Goal: Complete application form

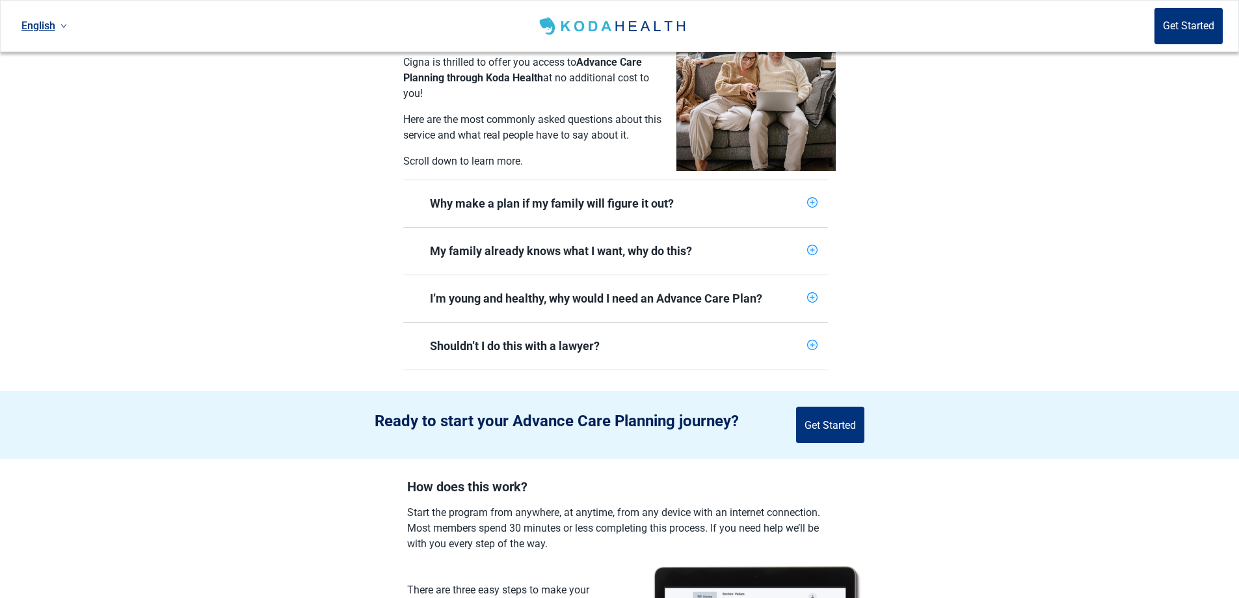
scroll to position [65, 0]
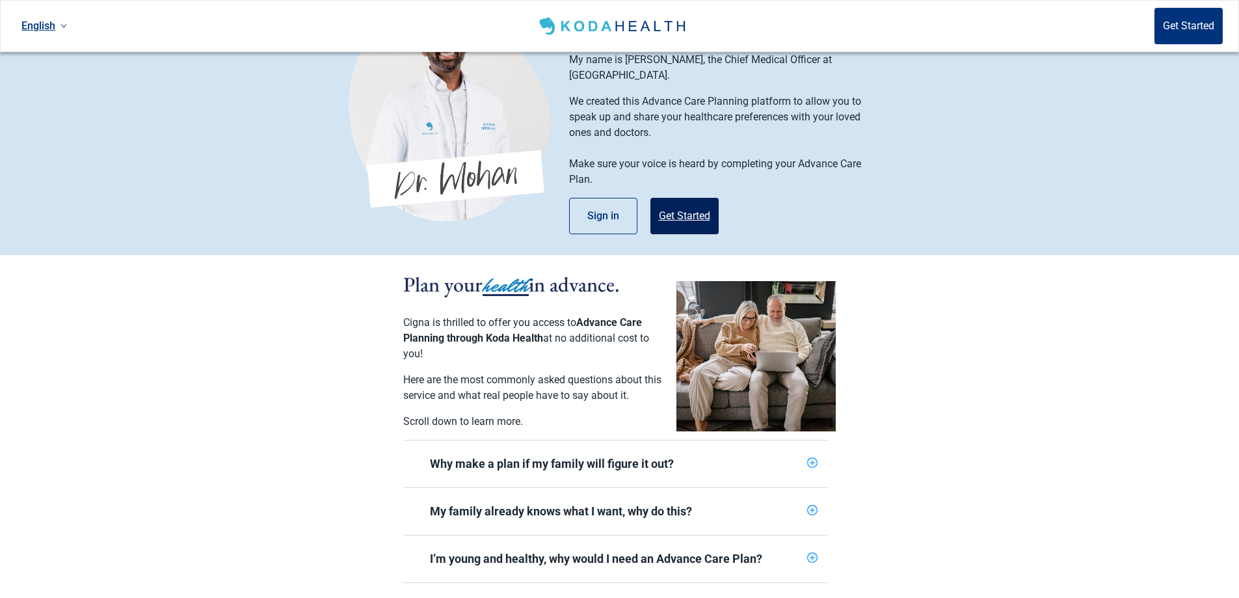
click at [677, 198] on button "Get Started" at bounding box center [684, 216] width 68 height 36
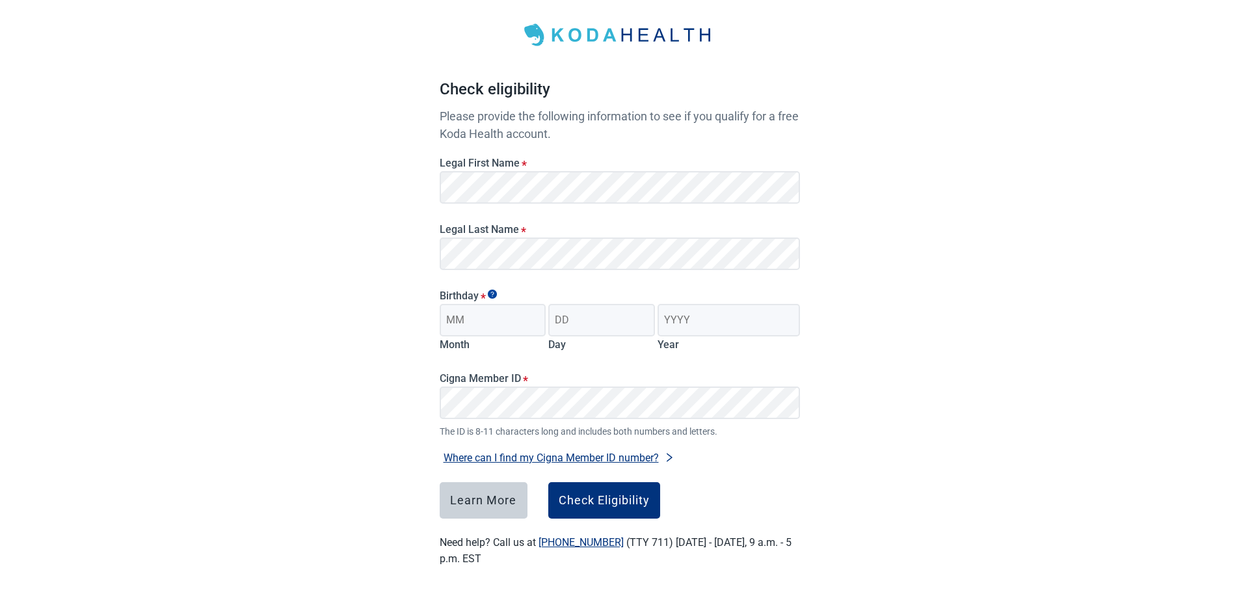
scroll to position [59, 0]
click at [500, 319] on input "Month" at bounding box center [493, 320] width 107 height 33
type input "06"
click at [574, 321] on input "Day" at bounding box center [601, 320] width 107 height 33
type input "15"
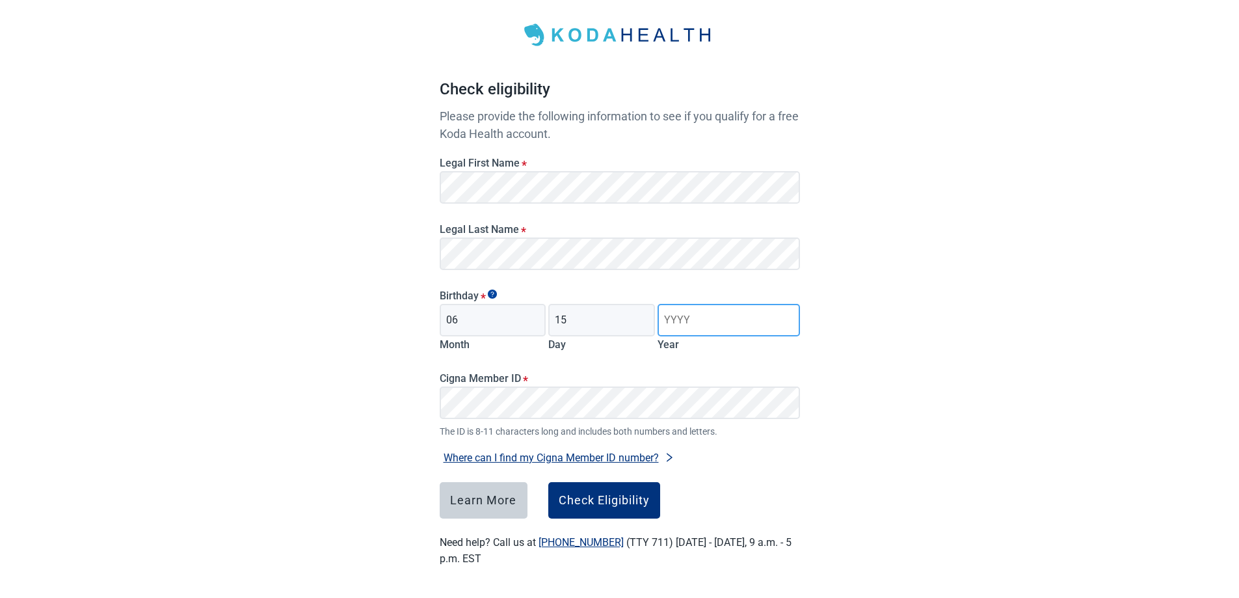
click at [690, 315] on input "Year" at bounding box center [728, 320] width 142 height 33
type input "1954"
click at [438, 404] on div "Cigna Member ID * The ID is 8-11 characters long and includes both numbers and …" at bounding box center [619, 398] width 371 height 81
click at [598, 497] on div "Check Eligibility" at bounding box center [604, 500] width 91 height 13
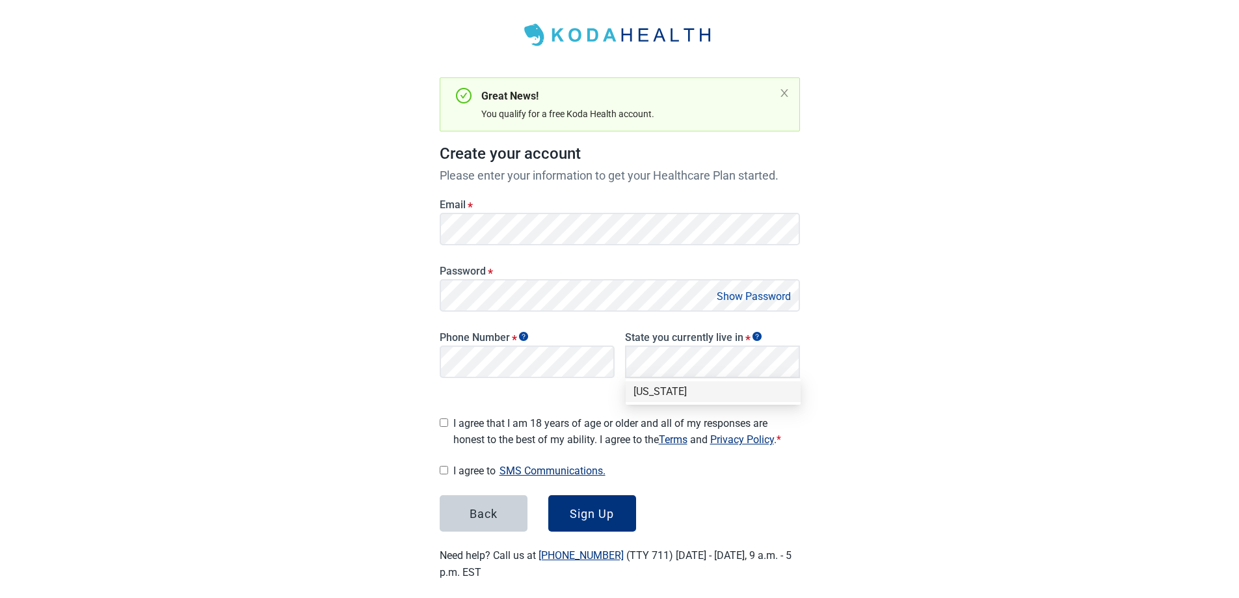
click at [724, 297] on button "Show Password" at bounding box center [754, 296] width 82 height 18
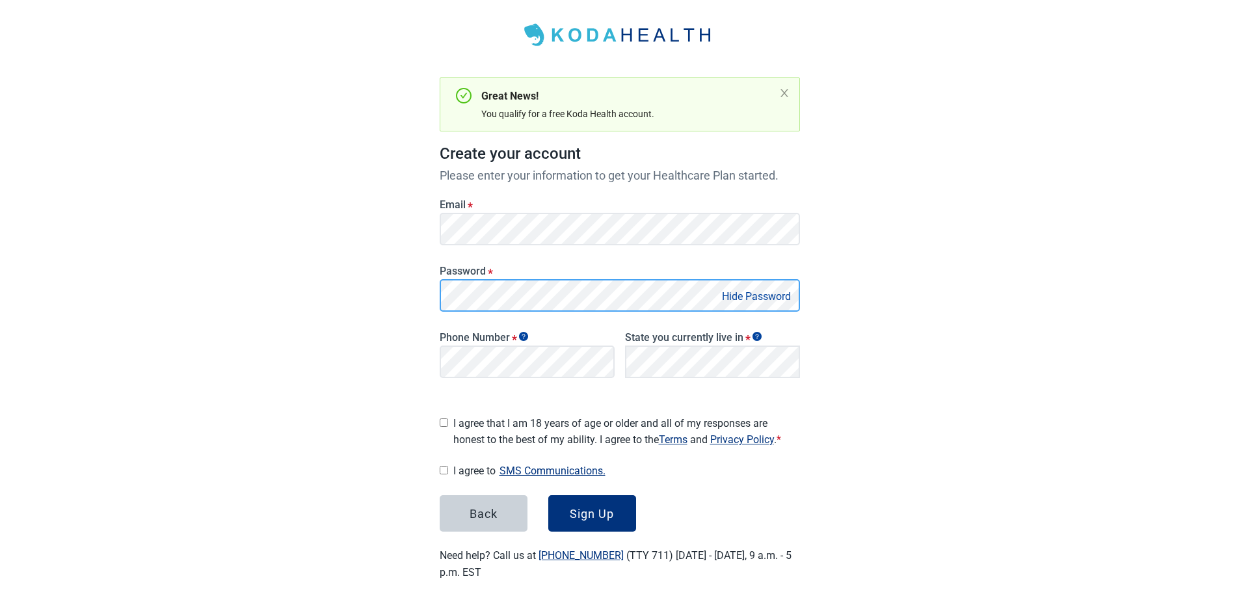
click at [423, 300] on main "Great News! You qualify for a free Koda Health account. Create your account Ple…" at bounding box center [619, 287] width 423 height 650
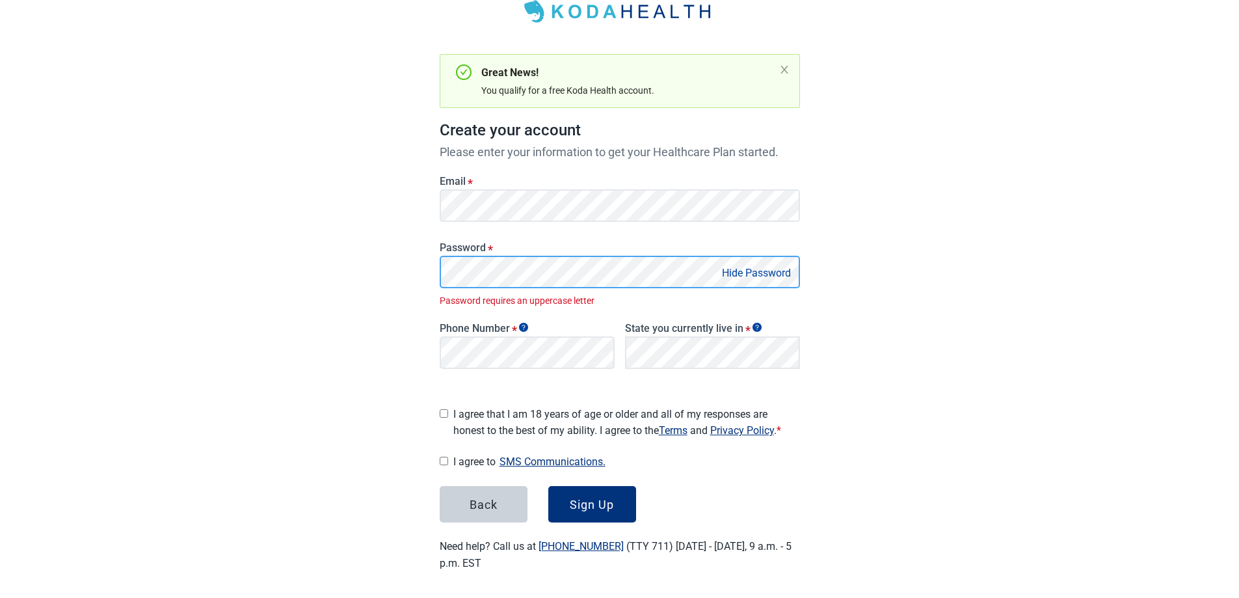
scroll to position [68, 0]
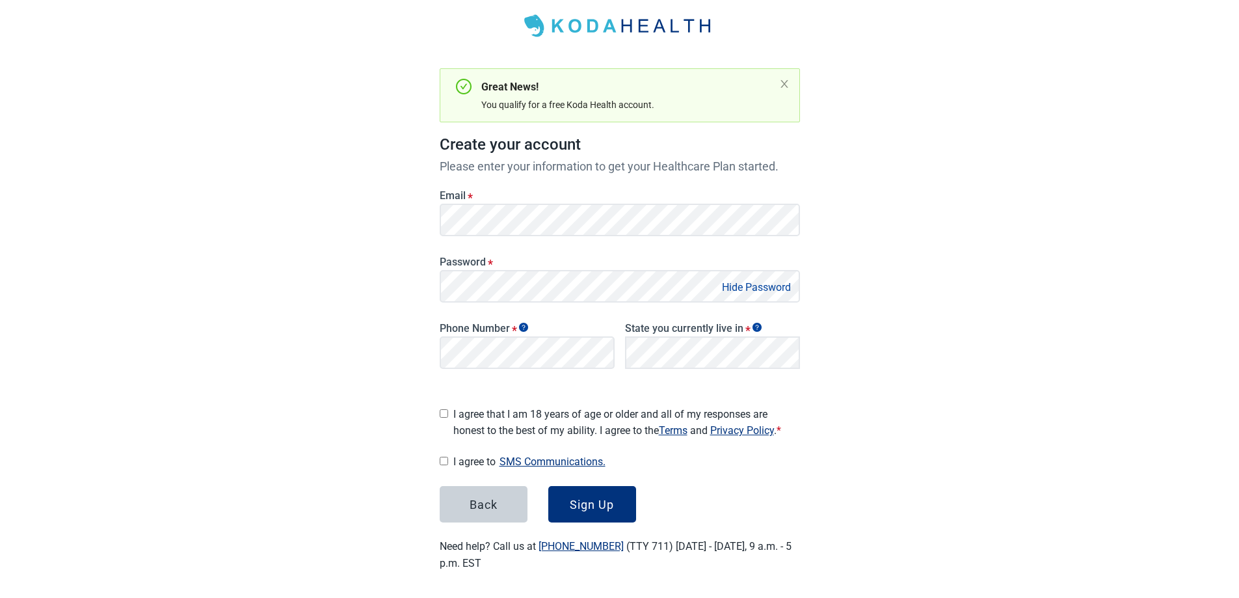
click at [444, 409] on input "I agree that I am 18 years of age or older and all of my responses are honest t…" at bounding box center [444, 413] width 8 height 8
checkbox input "true"
click at [442, 456] on input "I agree to SMS Communications." at bounding box center [444, 460] width 8 height 8
checkbox input "true"
click at [587, 497] on div "Sign Up" at bounding box center [592, 503] width 44 height 13
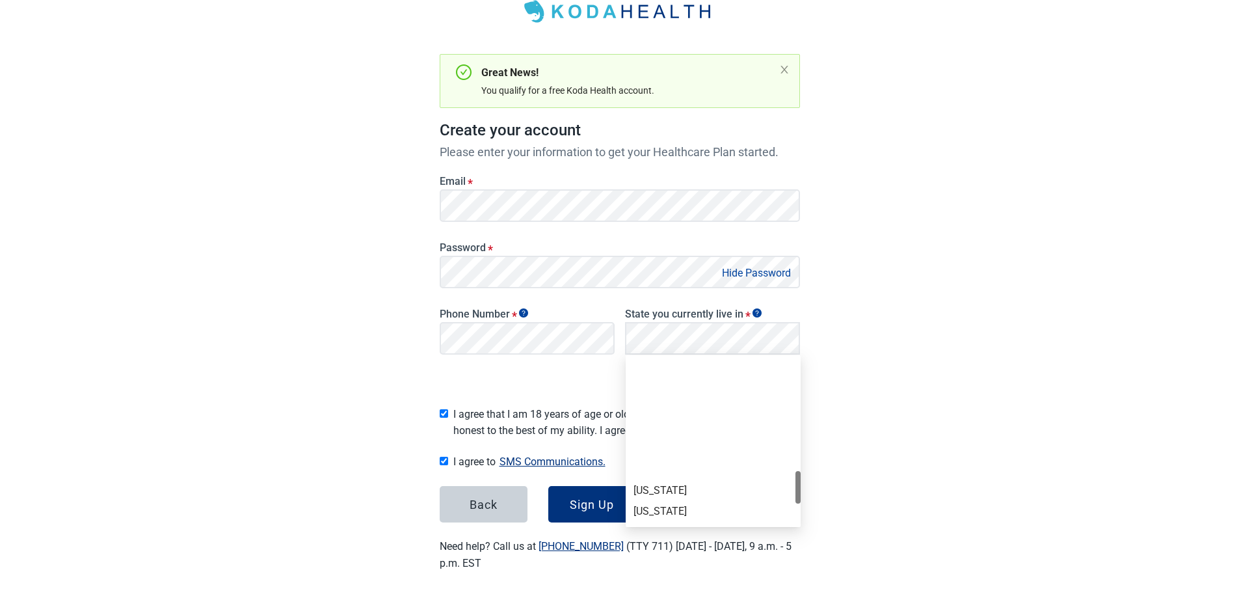
scroll to position [879, 0]
click at [650, 360] on div "[US_STATE]" at bounding box center [712, 363] width 159 height 14
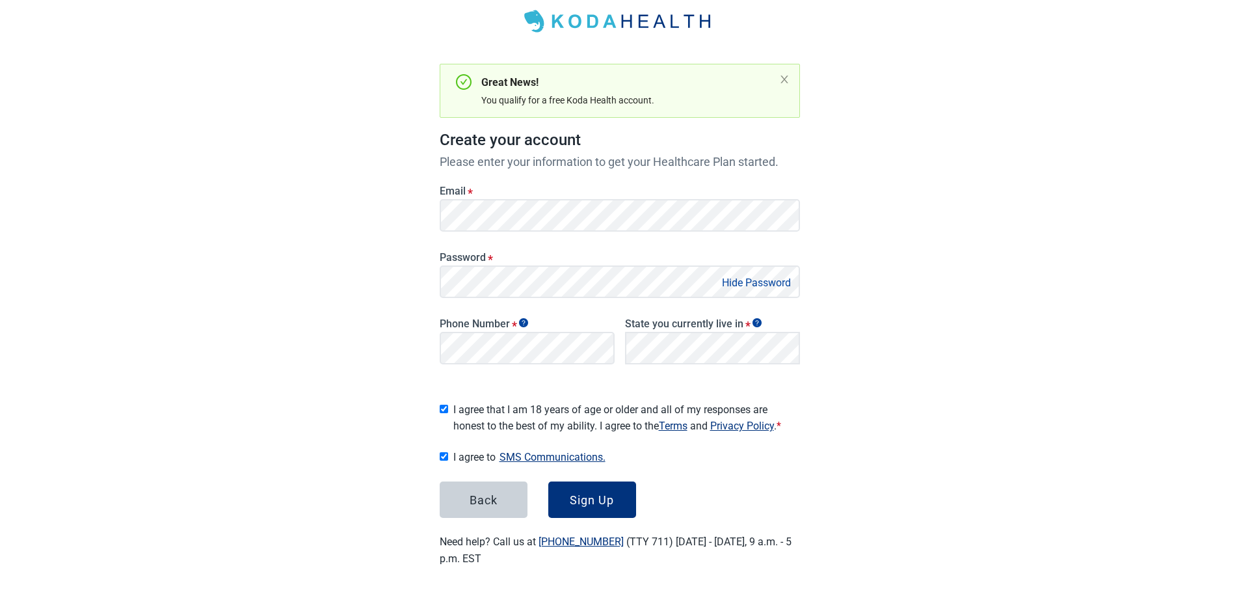
scroll to position [68, 0]
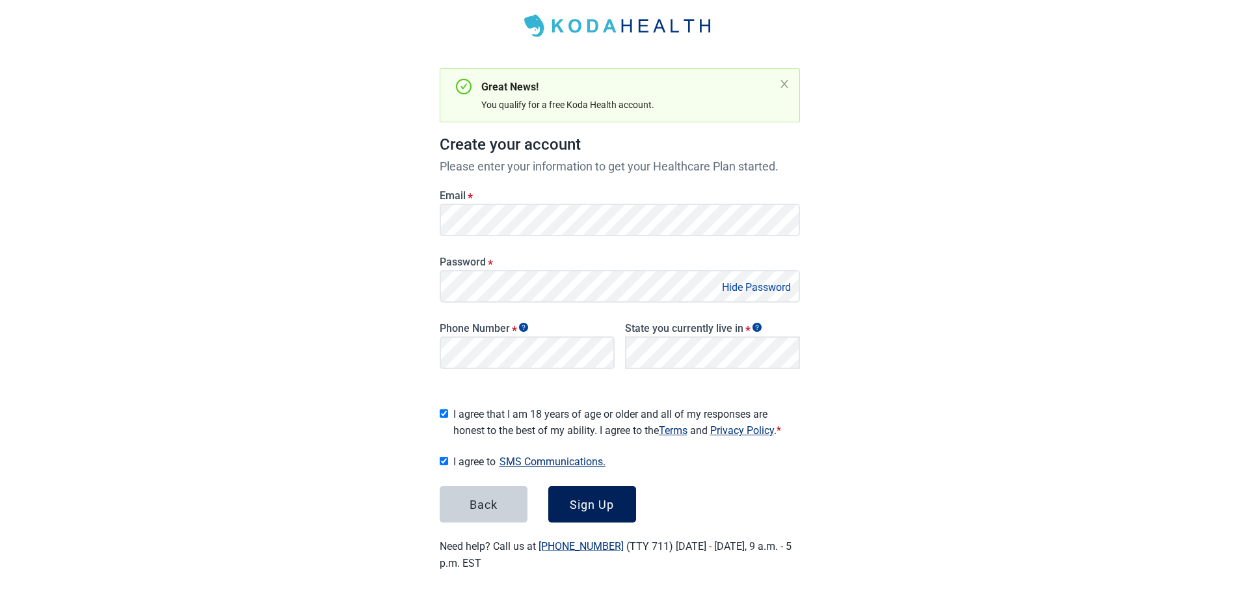
click at [594, 497] on div "Sign Up" at bounding box center [592, 503] width 44 height 13
click at [731, 279] on button "Hide Password" at bounding box center [756, 287] width 77 height 18
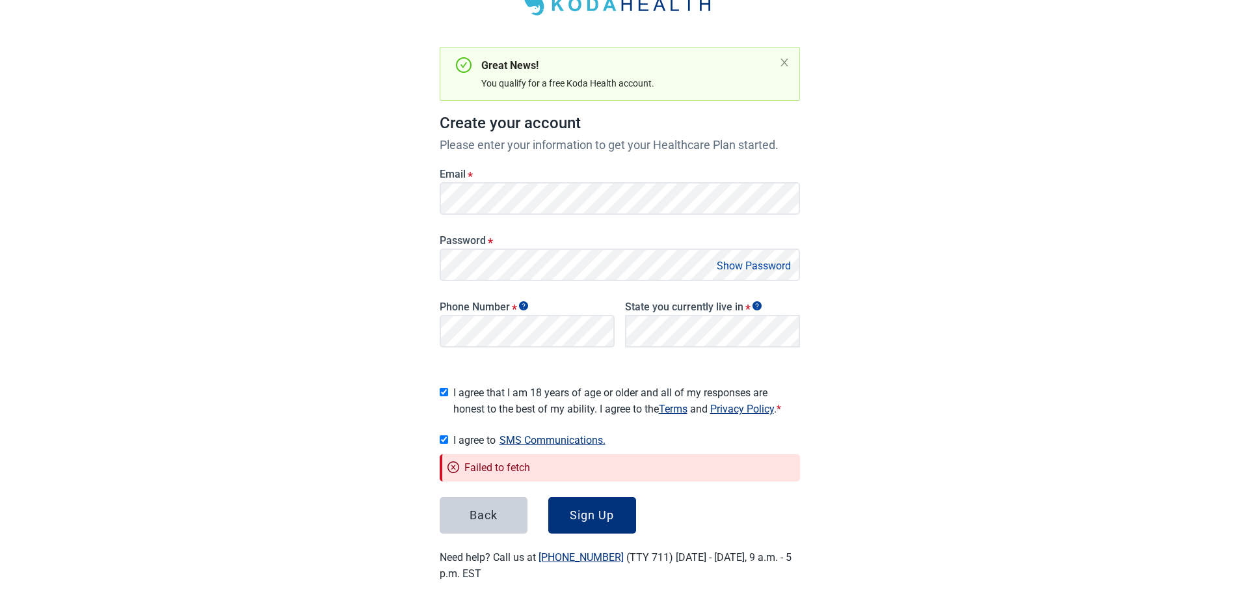
scroll to position [100, 0]
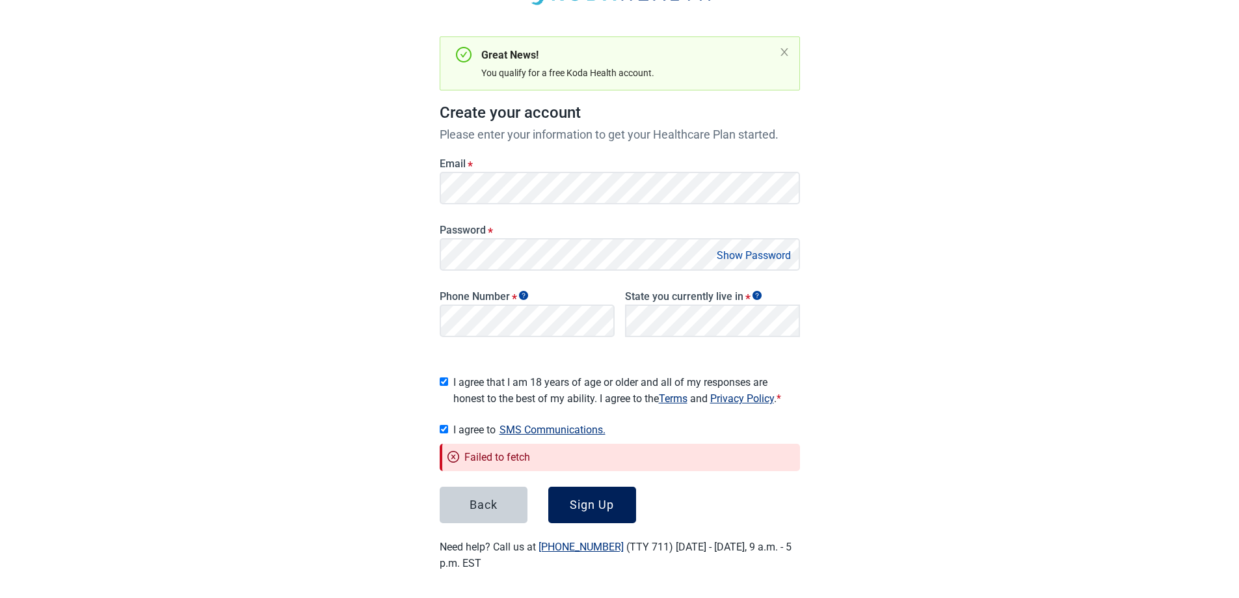
click at [589, 501] on div "Sign Up" at bounding box center [592, 504] width 44 height 13
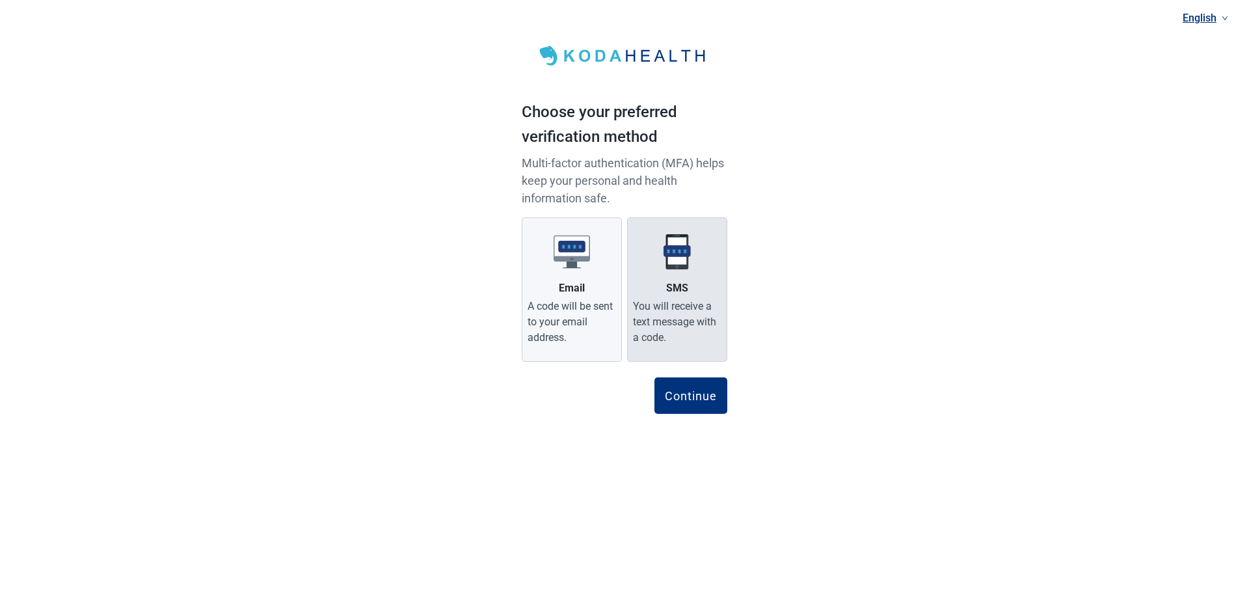
click at [688, 312] on div "You will receive a text message with a code." at bounding box center [677, 321] width 88 height 47
click at [0, 0] on input "SMS You will receive a text message with a code." at bounding box center [0, 0] width 0 height 0
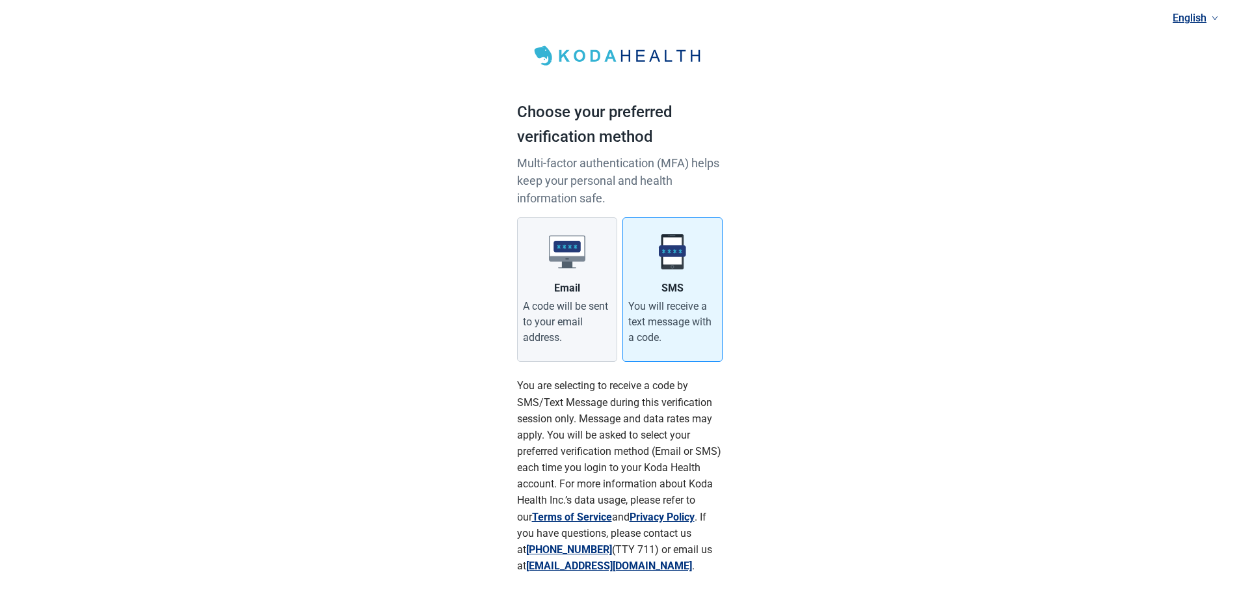
scroll to position [80, 0]
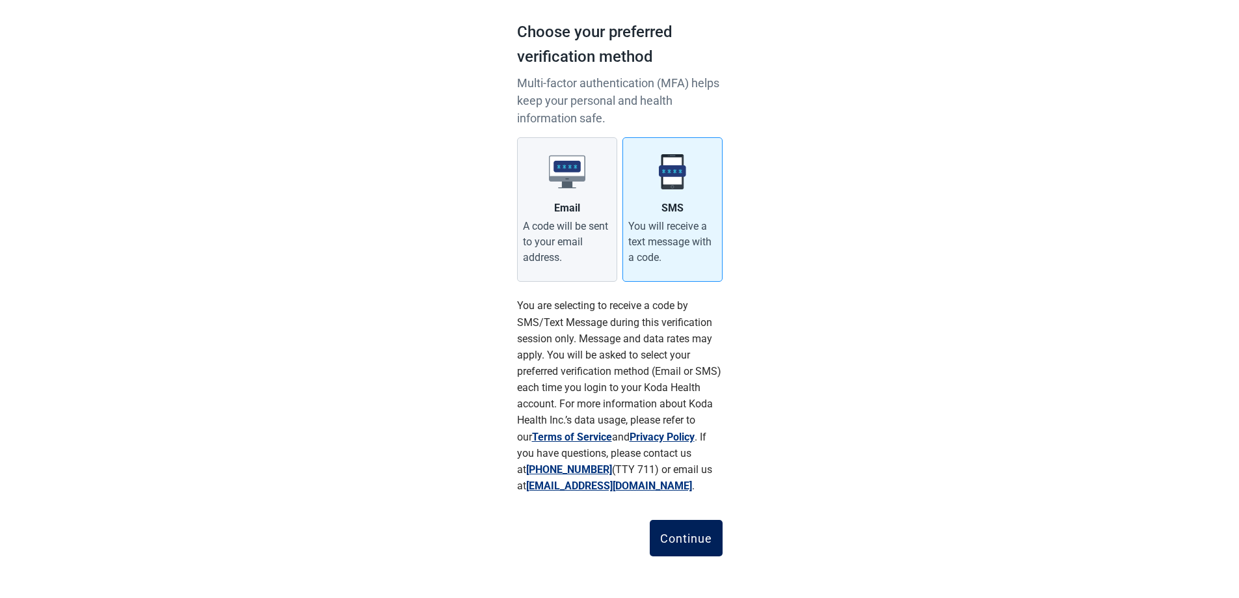
click at [678, 525] on button "Continue" at bounding box center [686, 538] width 73 height 36
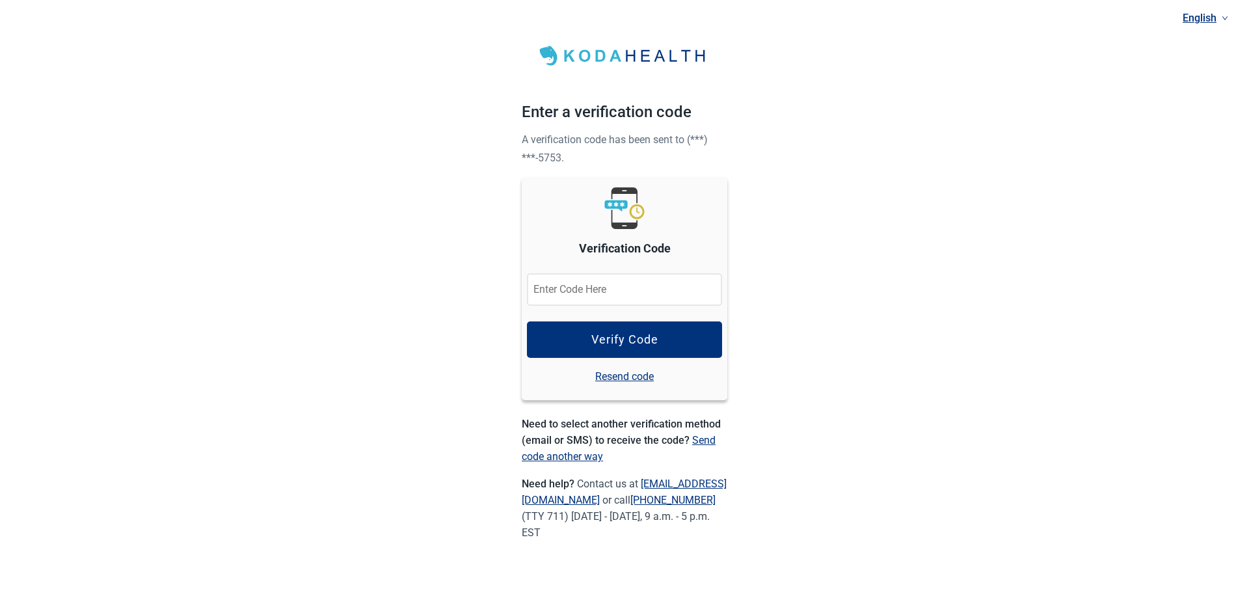
click at [634, 290] on input "Verification Code" at bounding box center [624, 289] width 195 height 33
type input "324918"
click at [553, 336] on button "Verify Code" at bounding box center [624, 339] width 195 height 36
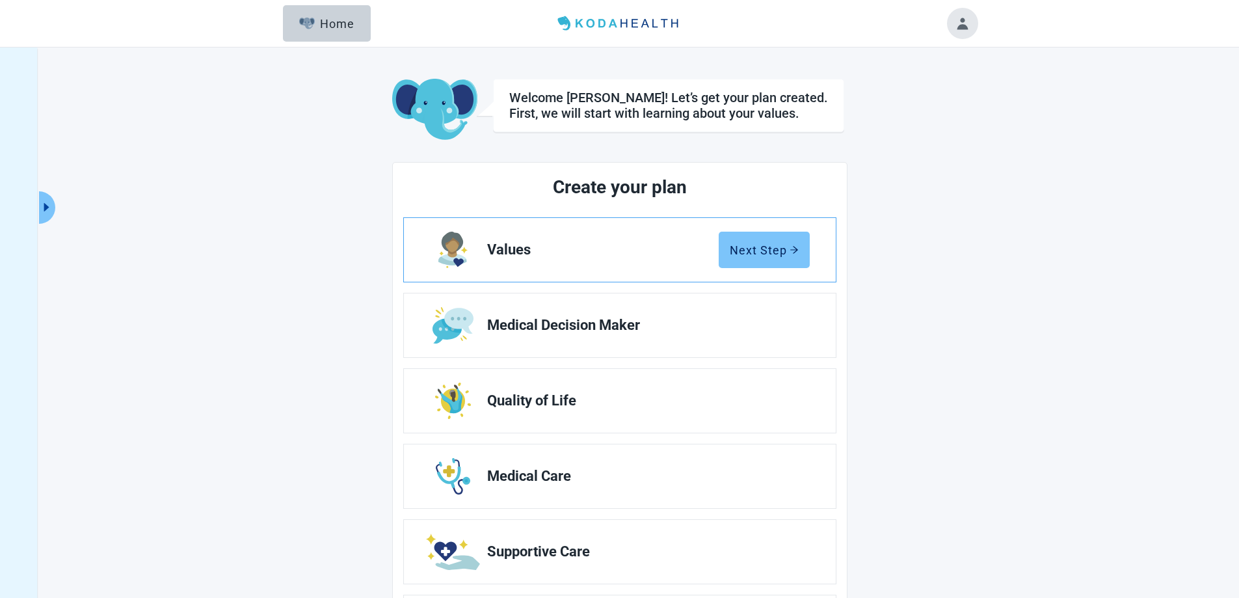
click at [747, 248] on div "Next Step" at bounding box center [764, 249] width 69 height 13
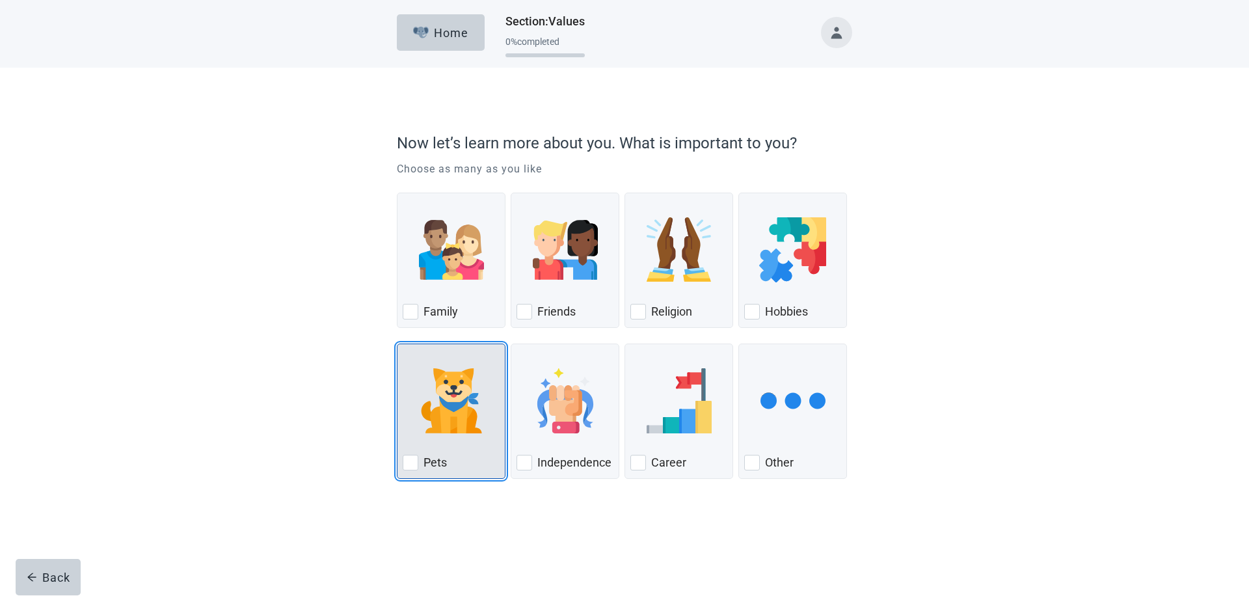
drag, startPoint x: 408, startPoint y: 459, endPoint x: 495, endPoint y: 456, distance: 86.5
click at [410, 459] on div "Pets, checkbox, not checked" at bounding box center [411, 463] width 16 height 16
click at [397, 344] on input "Pets" at bounding box center [397, 343] width 1 height 1
checkbox input "true"
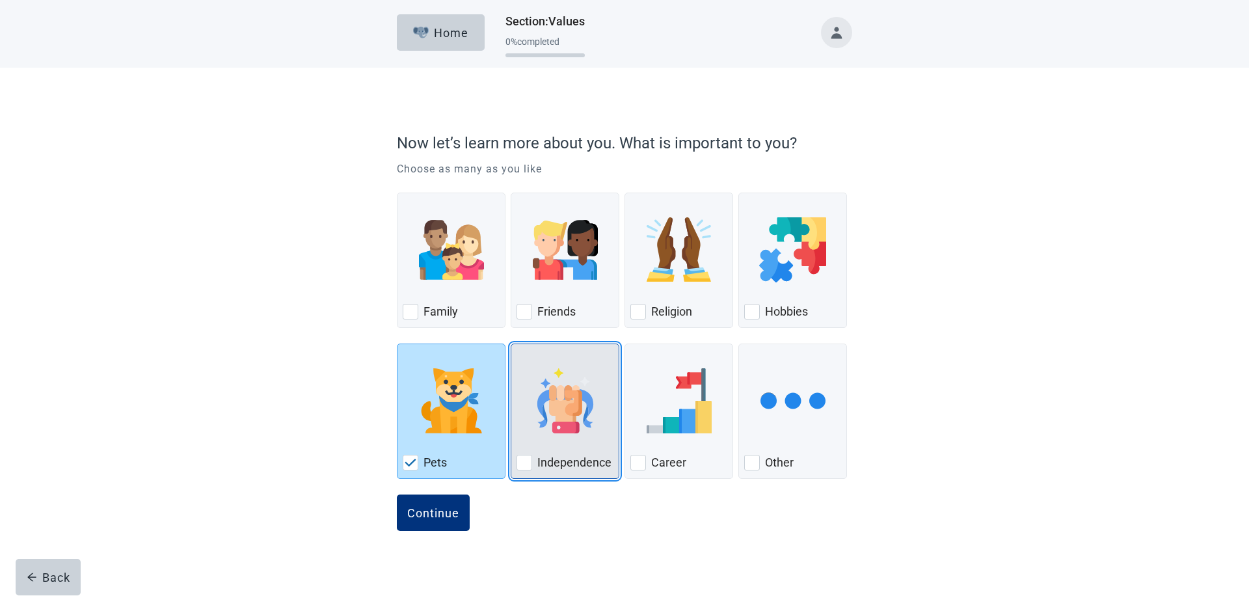
click at [526, 458] on div "Independence, checkbox, not checked" at bounding box center [524, 463] width 16 height 16
click at [511, 344] on input "Independence" at bounding box center [510, 343] width 1 height 1
checkbox input "true"
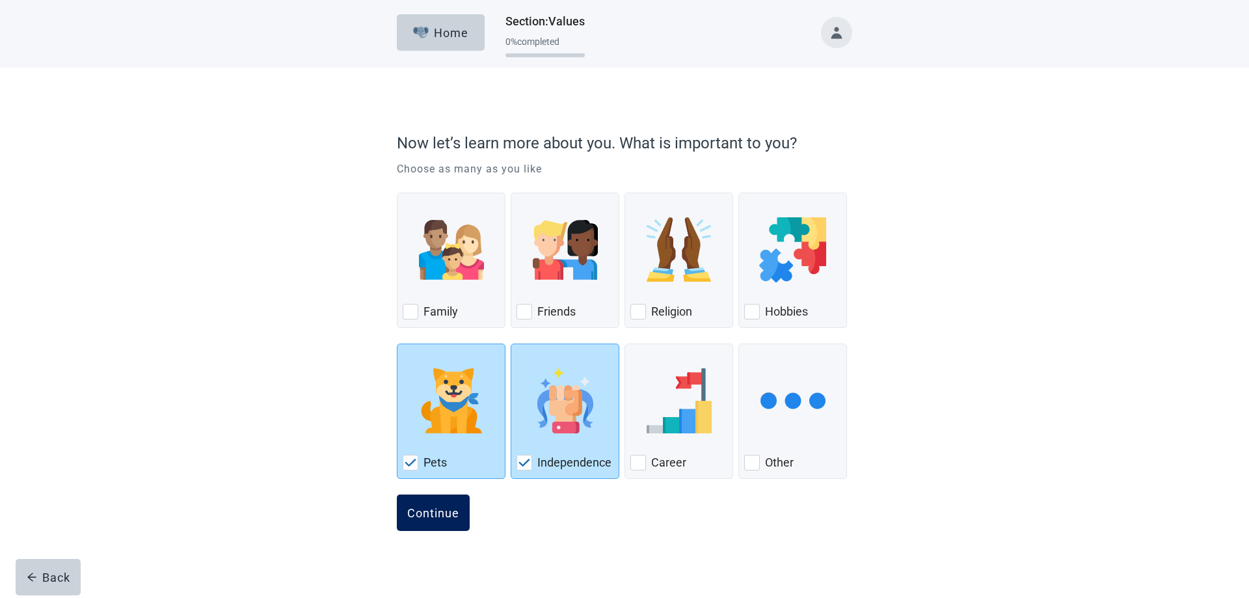
click at [432, 508] on div "Continue" at bounding box center [433, 512] width 52 height 13
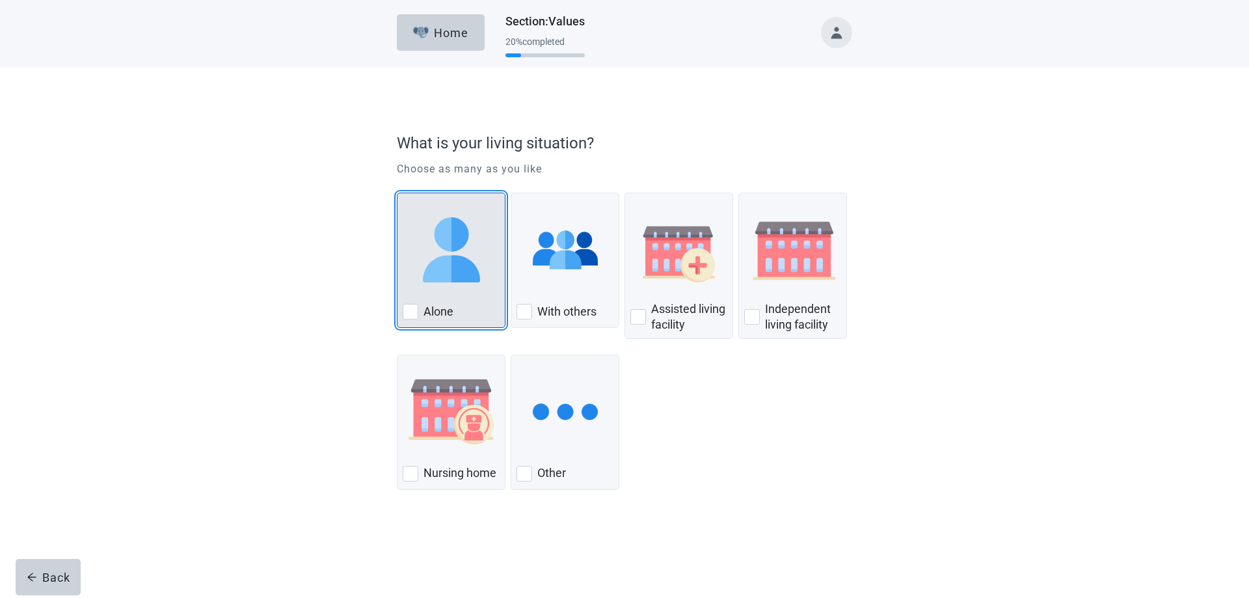
click at [412, 308] on div "Alone, checkbox, not checked" at bounding box center [411, 312] width 16 height 16
click at [397, 193] on input "Alone" at bounding box center [397, 192] width 1 height 1
checkbox input "true"
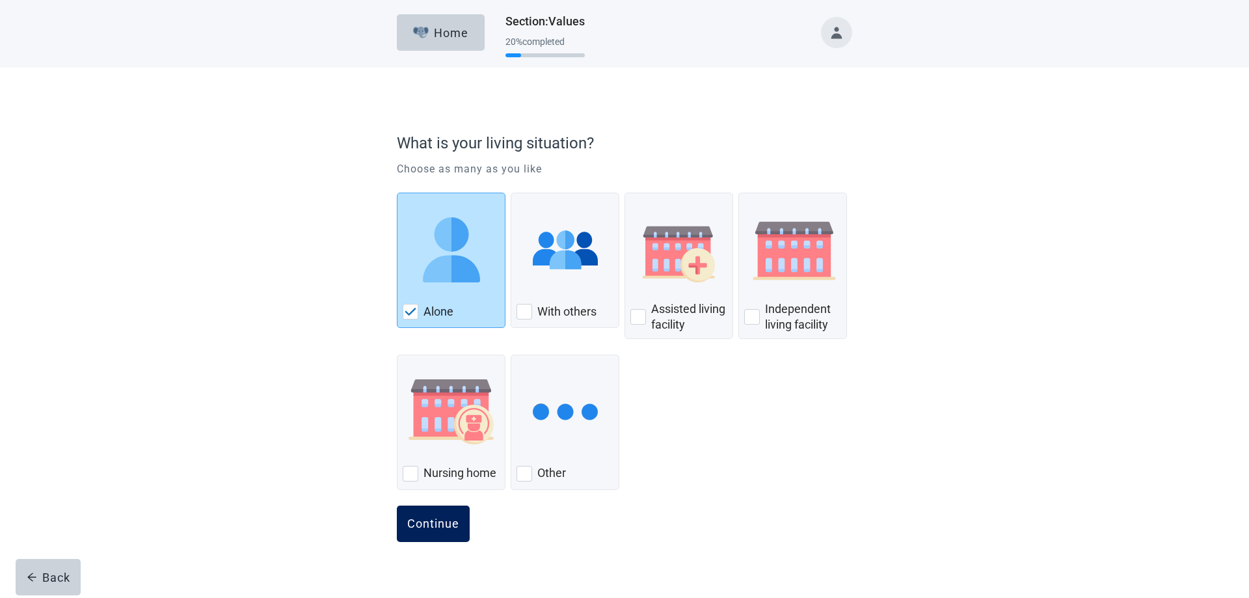
click at [438, 525] on div "Continue" at bounding box center [433, 523] width 52 height 13
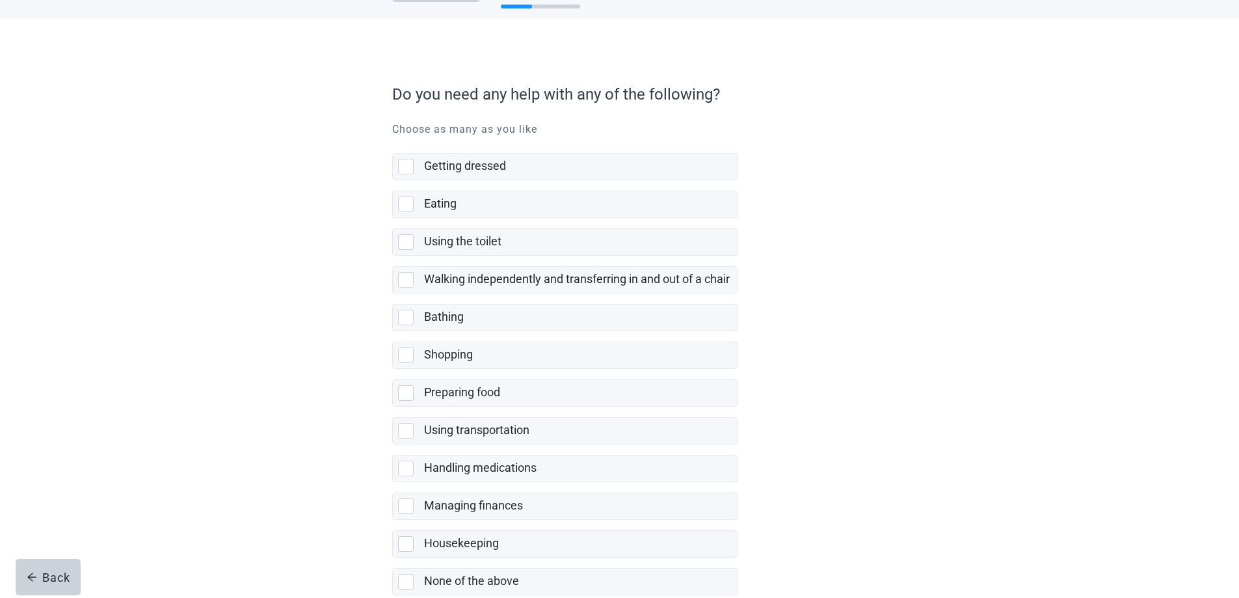
scroll to position [122, 0]
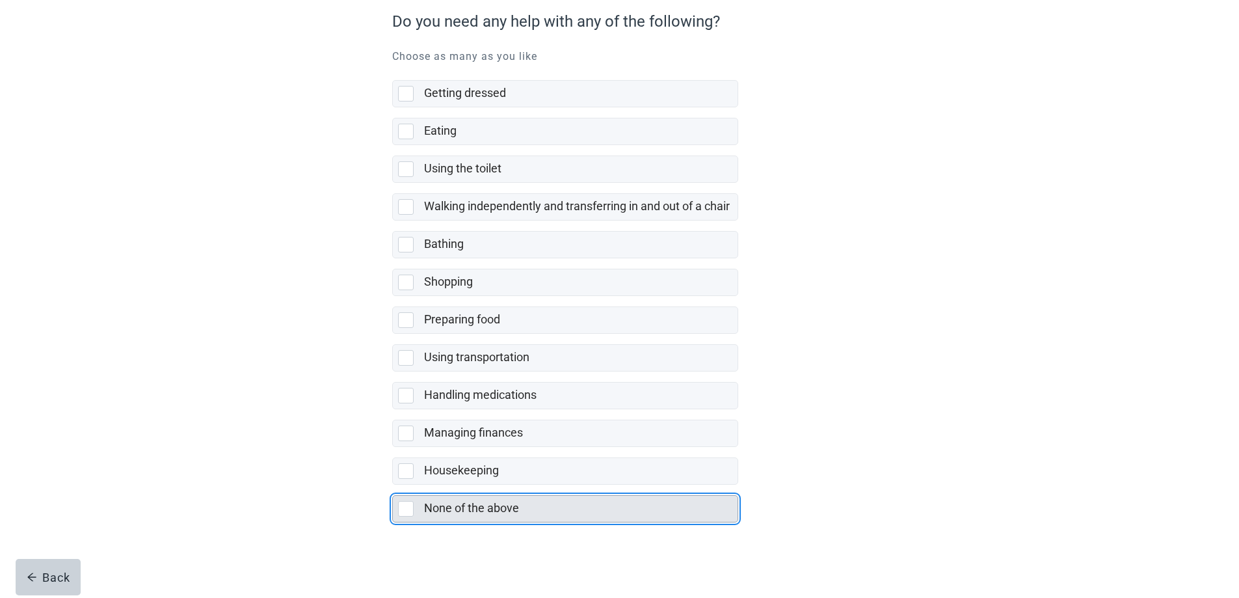
click at [400, 505] on div "None of the above, checkbox, not selected" at bounding box center [406, 509] width 16 height 16
click at [393, 485] on input "None of the above" at bounding box center [392, 484] width 1 height 1
checkbox input "true"
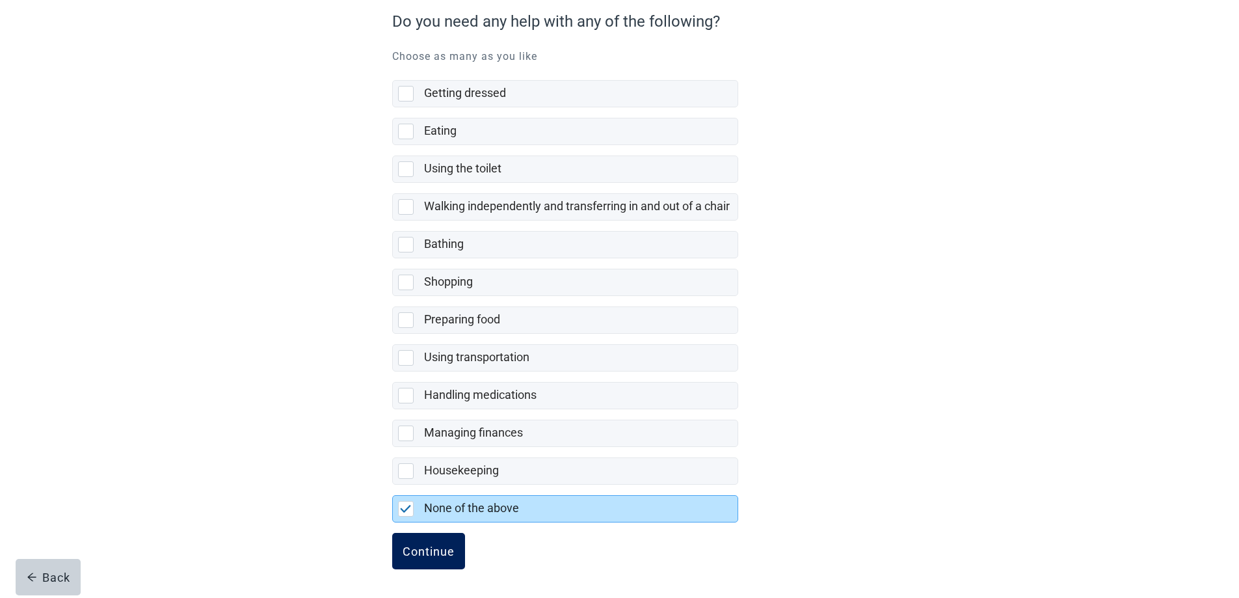
click at [418, 546] on div "Continue" at bounding box center [429, 550] width 52 height 13
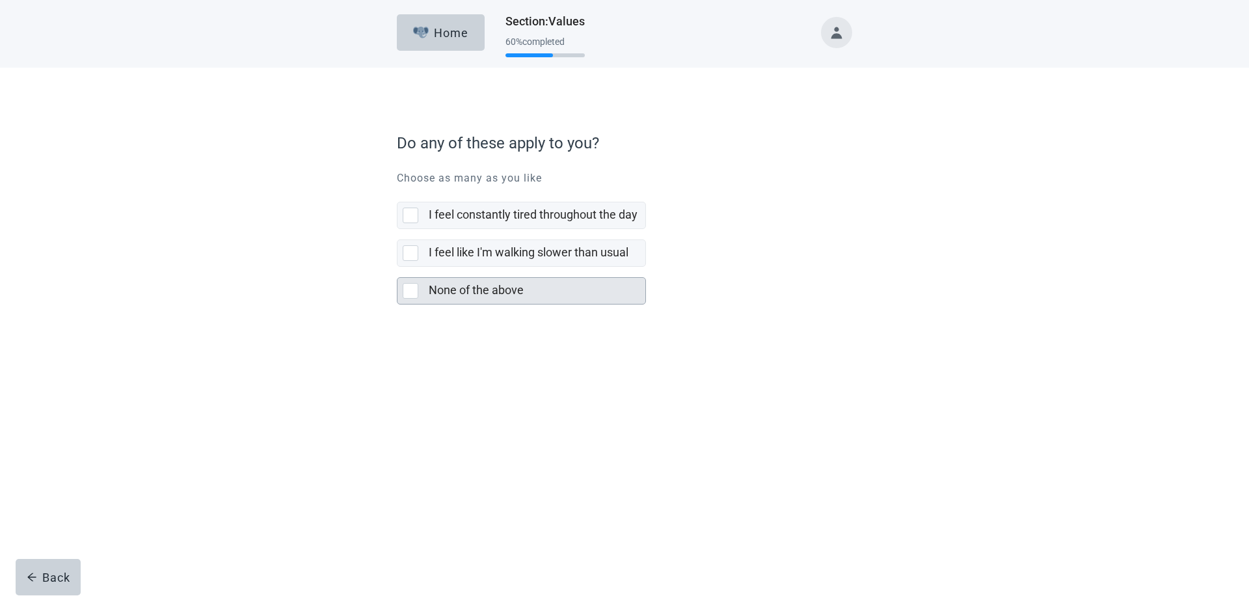
click at [410, 288] on div "None of the above, checkbox, not selected" at bounding box center [411, 291] width 16 height 16
click at [397, 267] on input "None of the above" at bounding box center [397, 267] width 1 height 1
checkbox input "true"
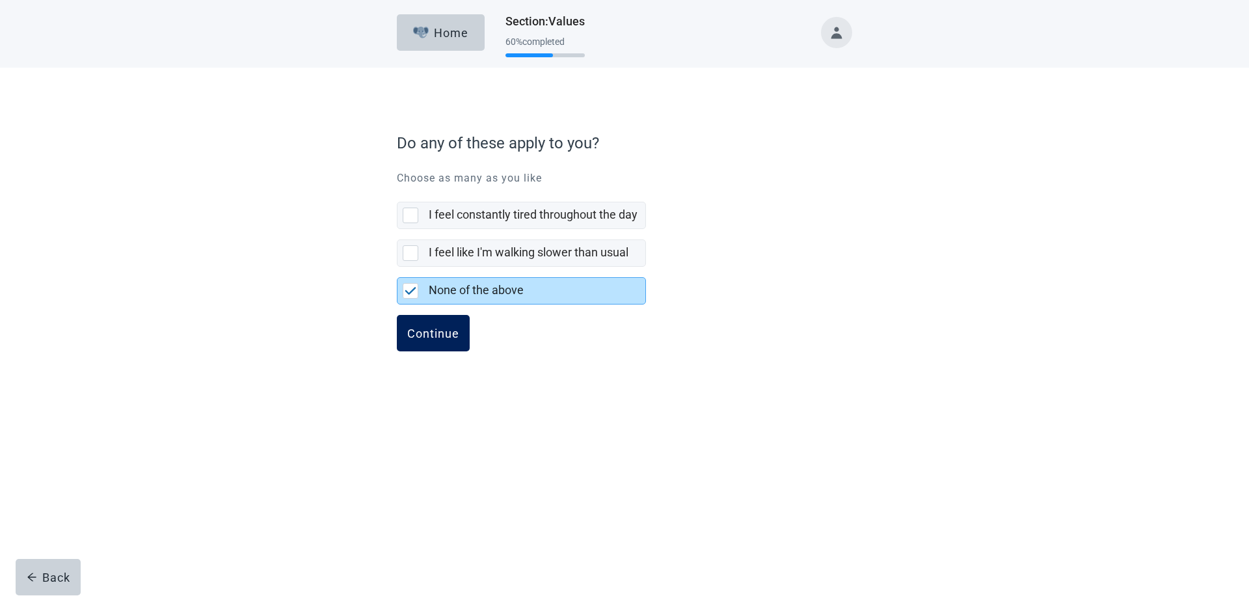
click at [427, 328] on div "Continue" at bounding box center [433, 332] width 52 height 13
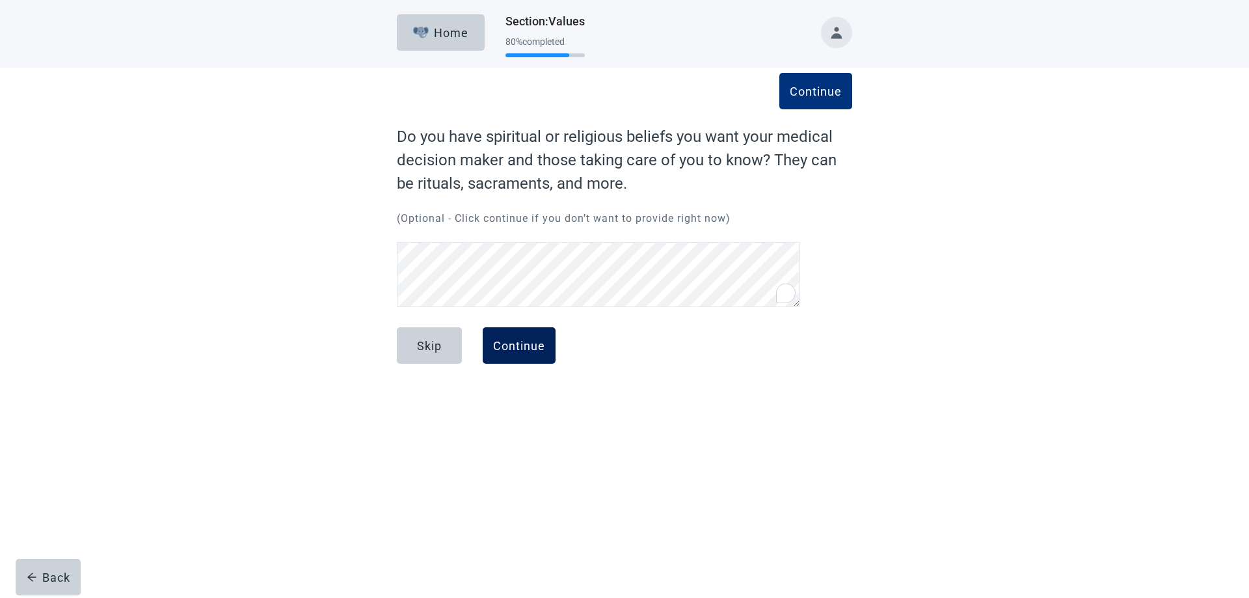
click at [520, 348] on div "Continue" at bounding box center [519, 345] width 52 height 13
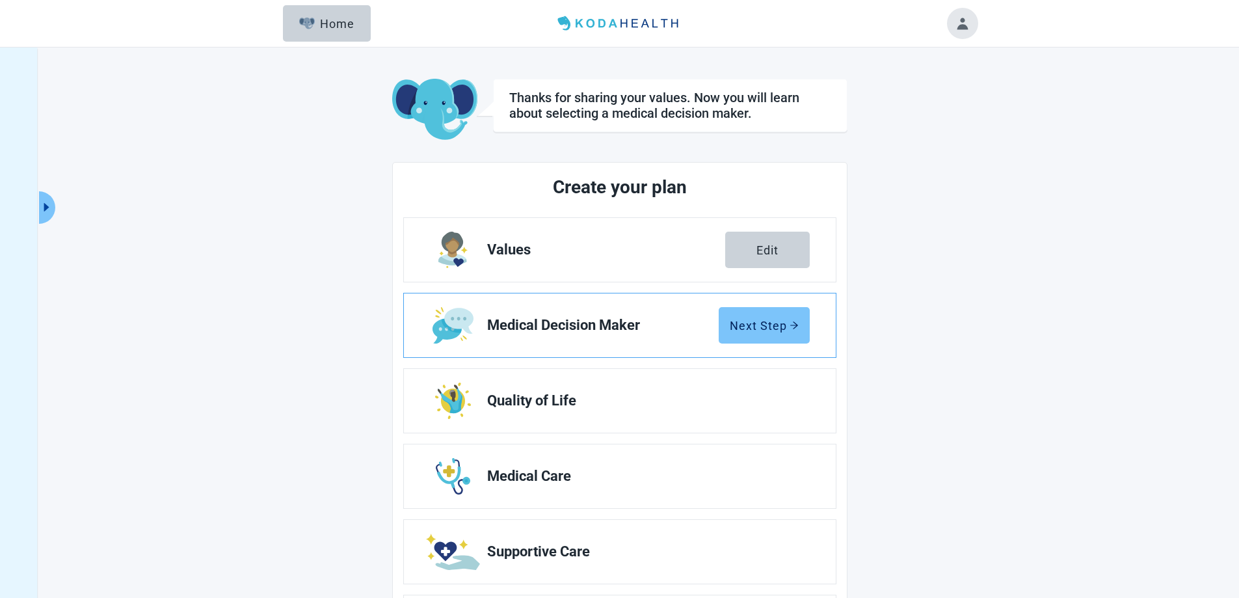
click at [752, 323] on div "Next Step" at bounding box center [764, 325] width 69 height 13
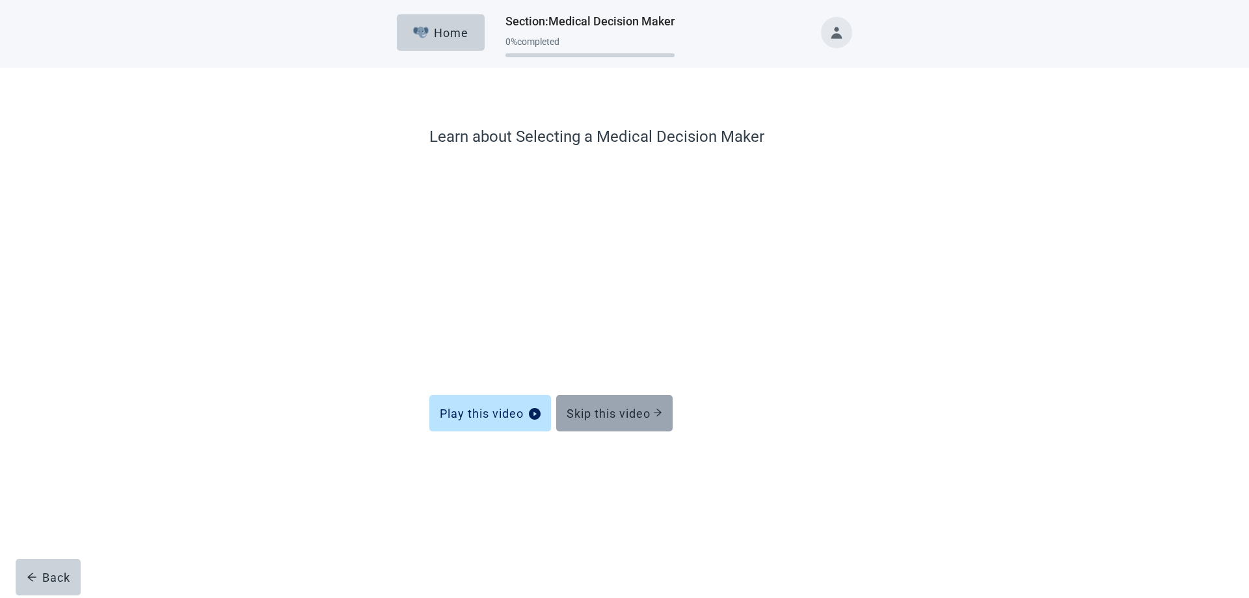
click at [618, 406] on div "Skip this video" at bounding box center [614, 412] width 96 height 13
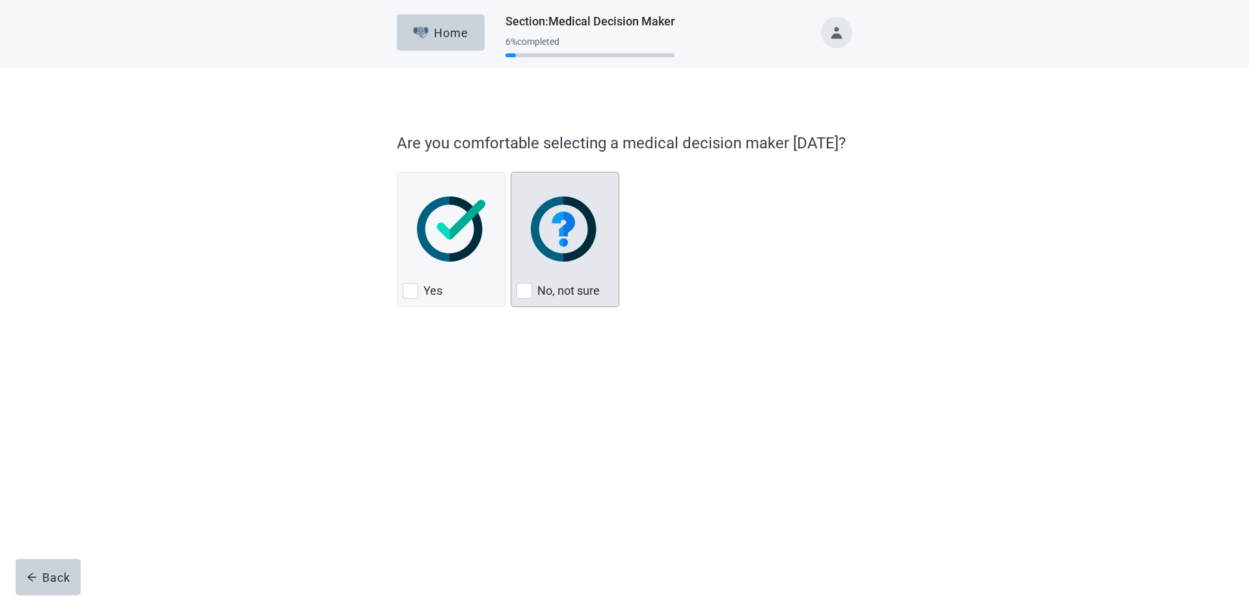
click at [526, 291] on div "No, not sure, checkbox, not checked" at bounding box center [524, 291] width 16 height 16
click at [511, 172] on input "No, not sure" at bounding box center [510, 172] width 1 height 1
checkbox input "true"
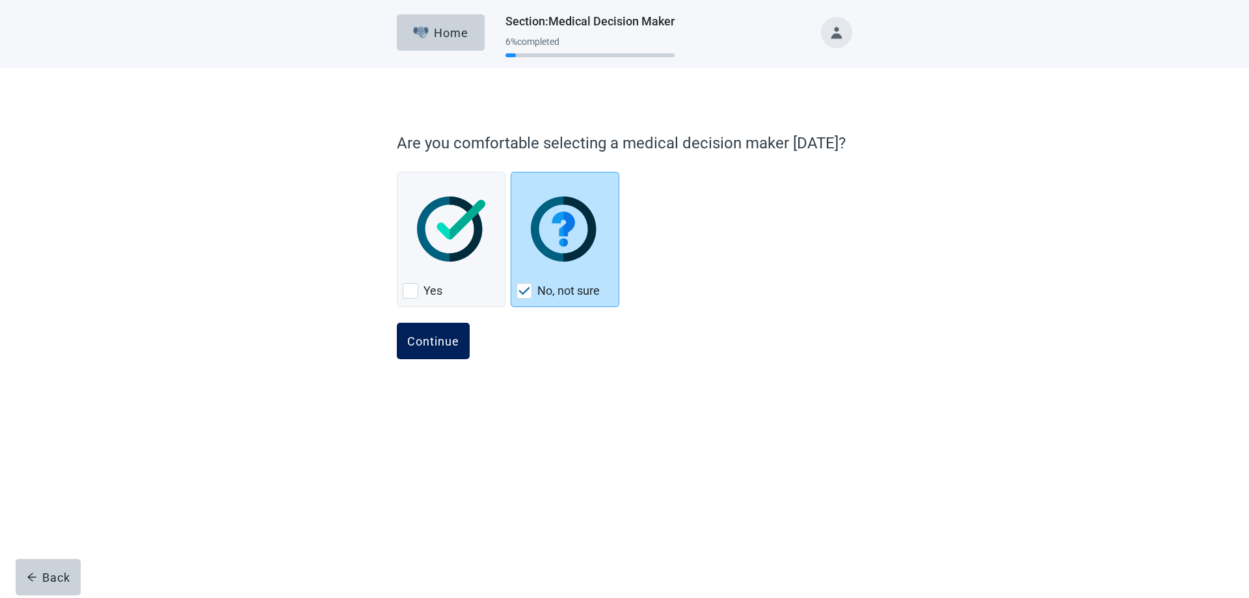
click at [418, 333] on button "Continue" at bounding box center [433, 341] width 73 height 36
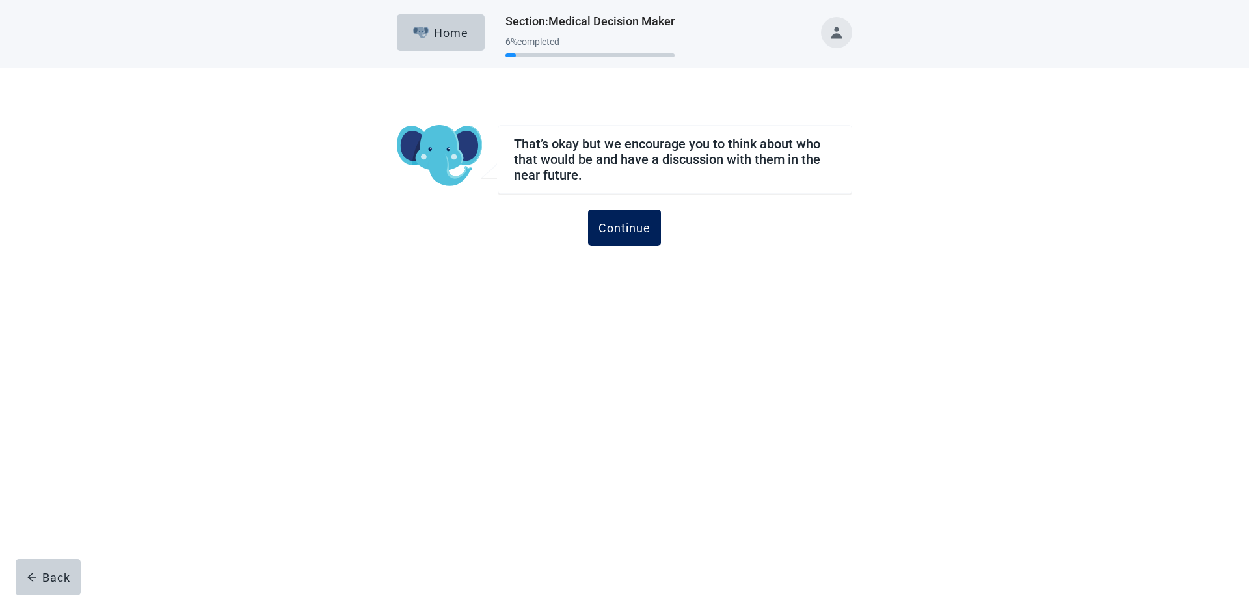
click at [622, 241] on button "Continue" at bounding box center [624, 227] width 73 height 36
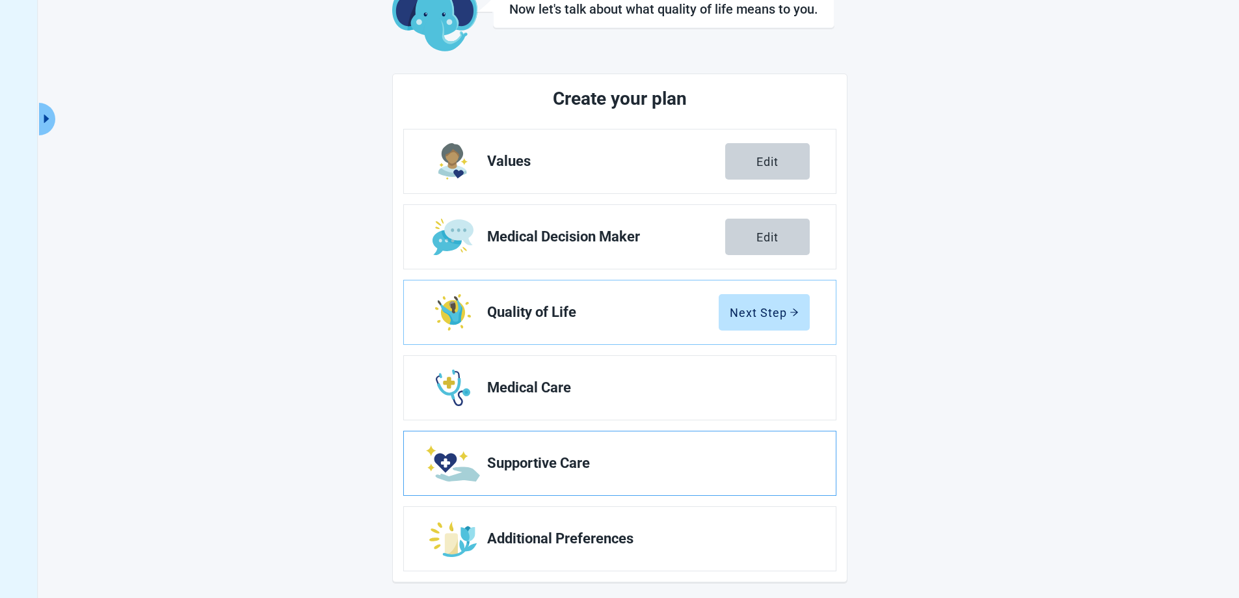
scroll to position [94, 0]
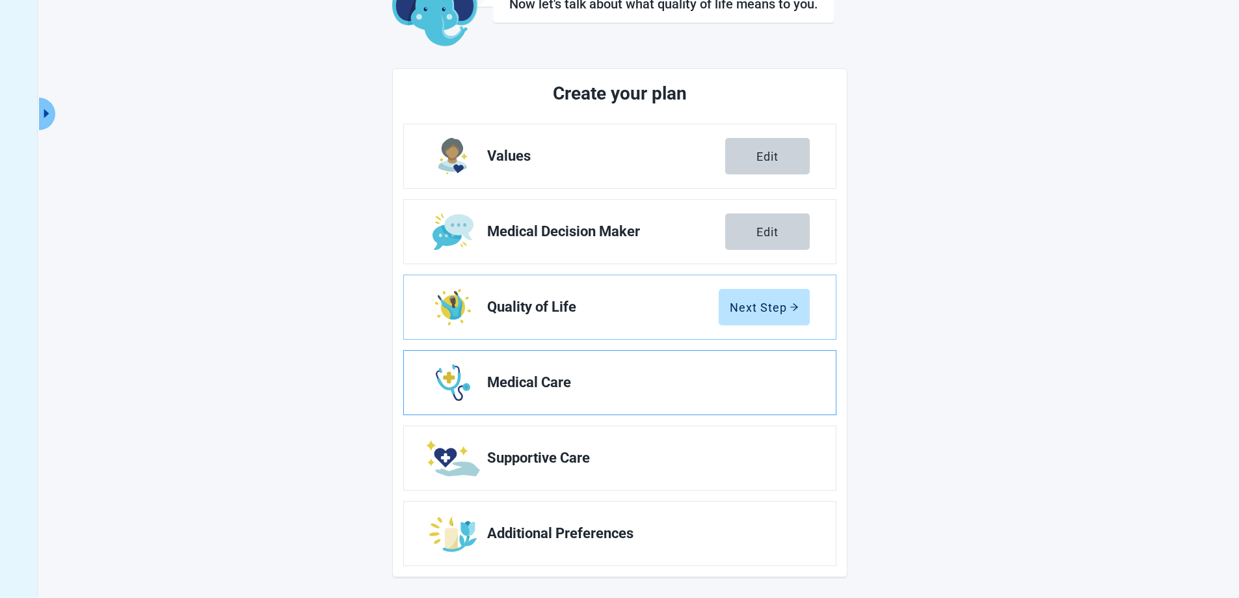
click at [730, 390] on span "Medical Care" at bounding box center [643, 383] width 312 height 16
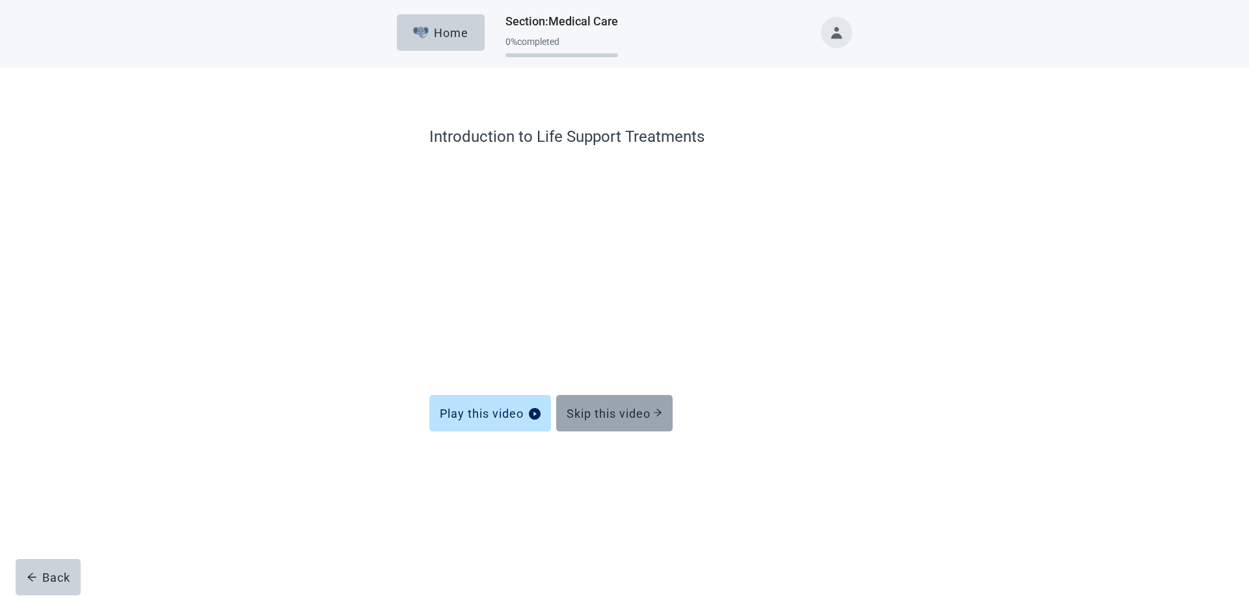
click at [619, 407] on div "Skip this video" at bounding box center [614, 412] width 96 height 13
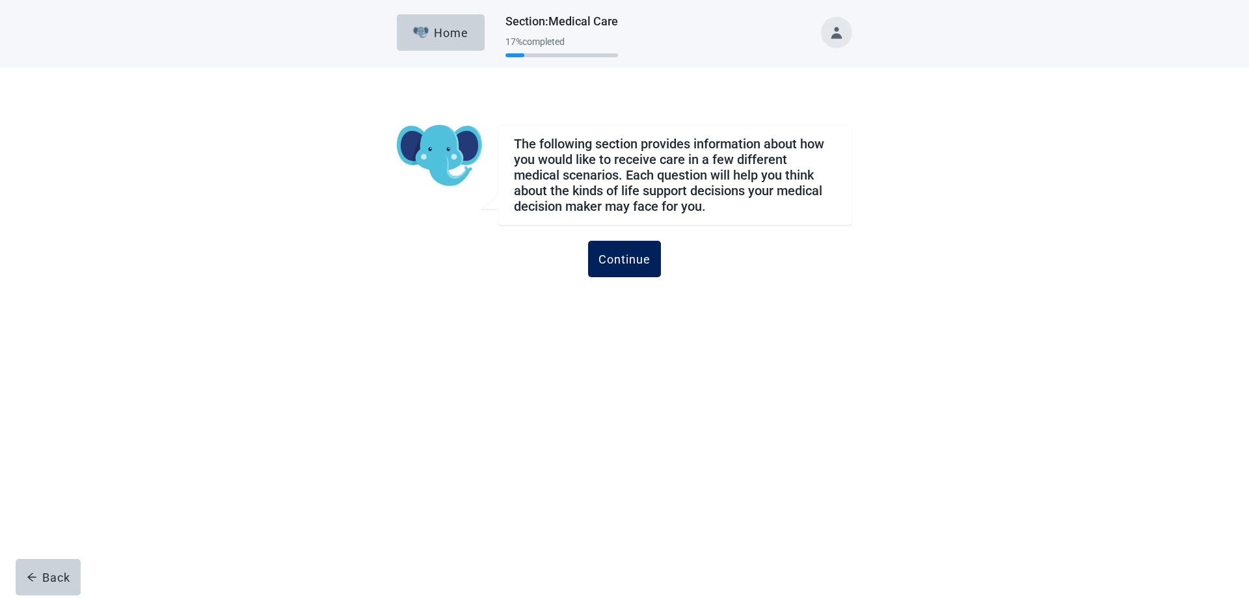
click at [622, 253] on div "Continue" at bounding box center [624, 258] width 52 height 13
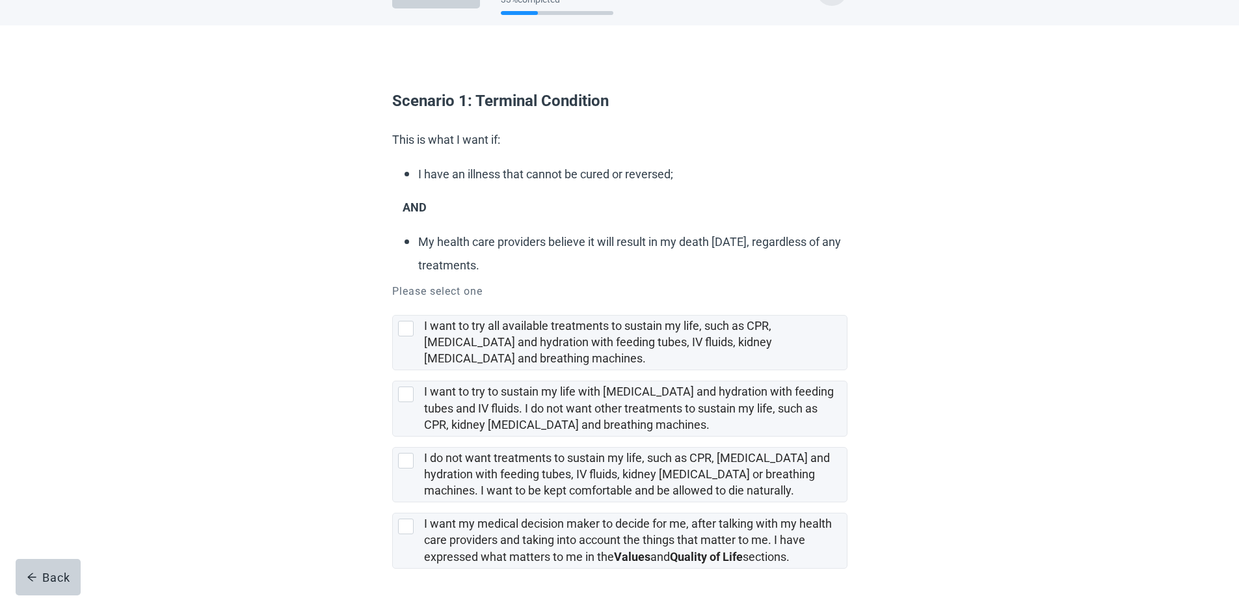
scroll to position [88, 0]
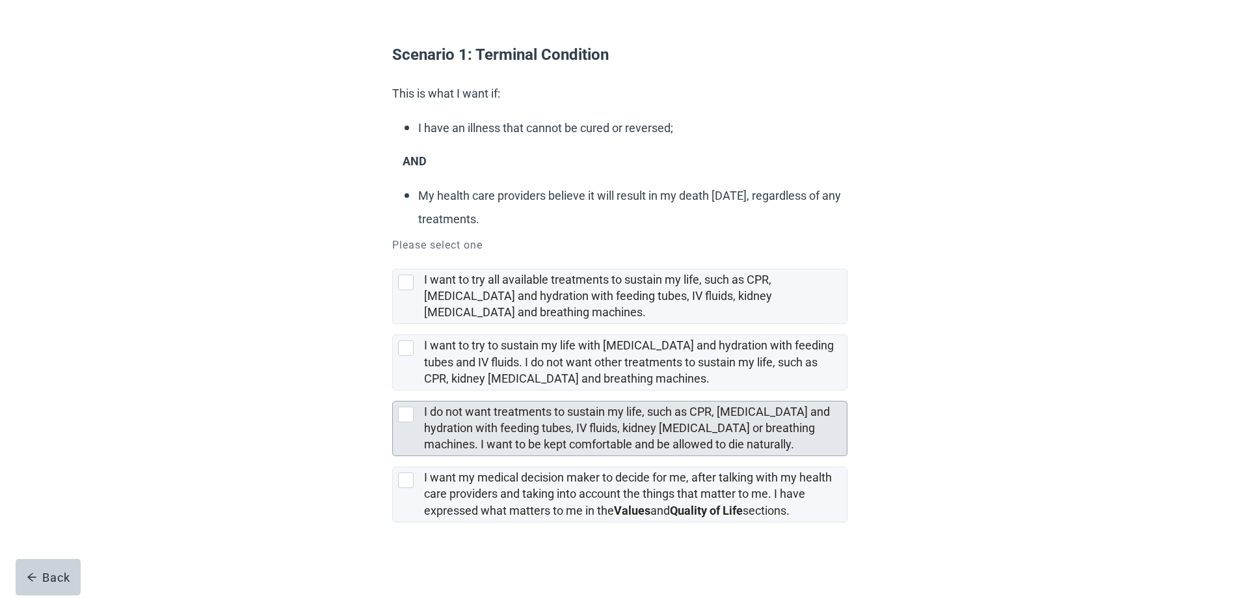
click at [408, 412] on div "I do not want treatments to sustain my life, such as CPR, artificial feeding an…" at bounding box center [406, 414] width 16 height 16
click at [393, 391] on input "I do not want treatments to sustain my life, such as CPR, [MEDICAL_DATA] and hy…" at bounding box center [392, 390] width 1 height 1
checkbox input "true"
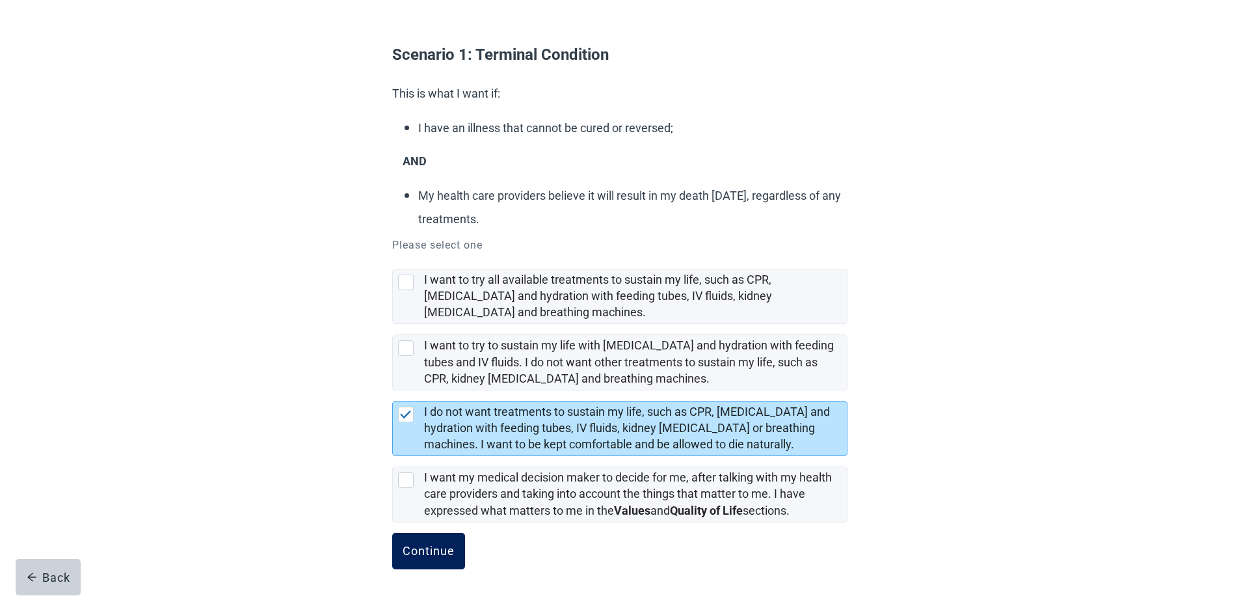
click at [429, 549] on div "Continue" at bounding box center [429, 550] width 52 height 13
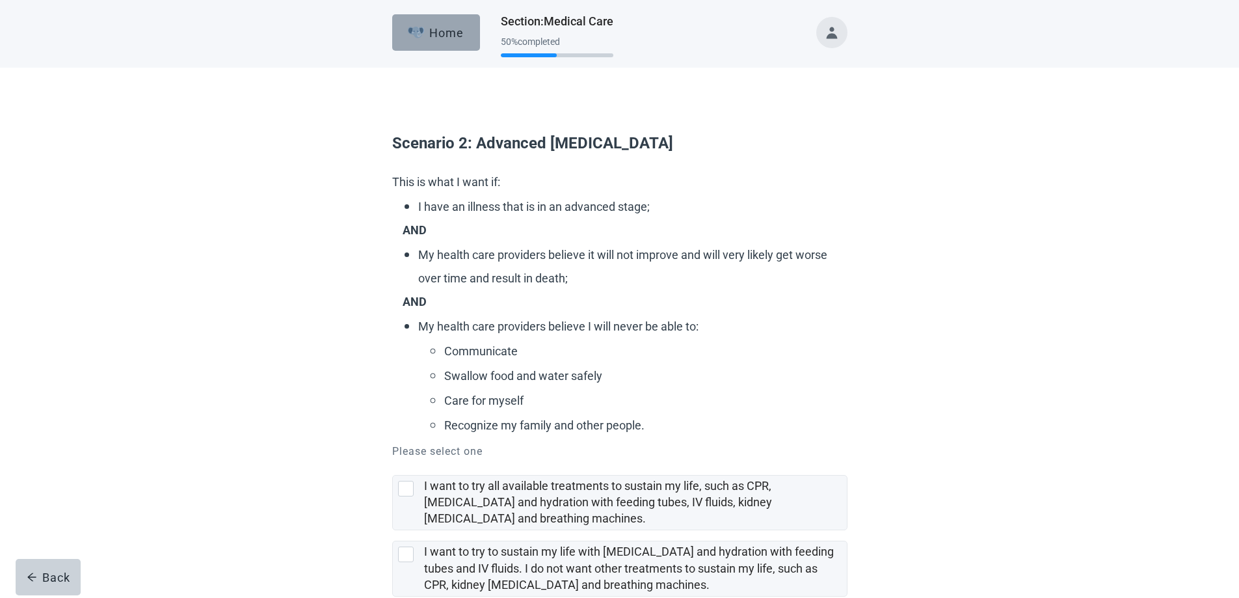
click at [421, 27] on img "button" at bounding box center [416, 33] width 16 height 12
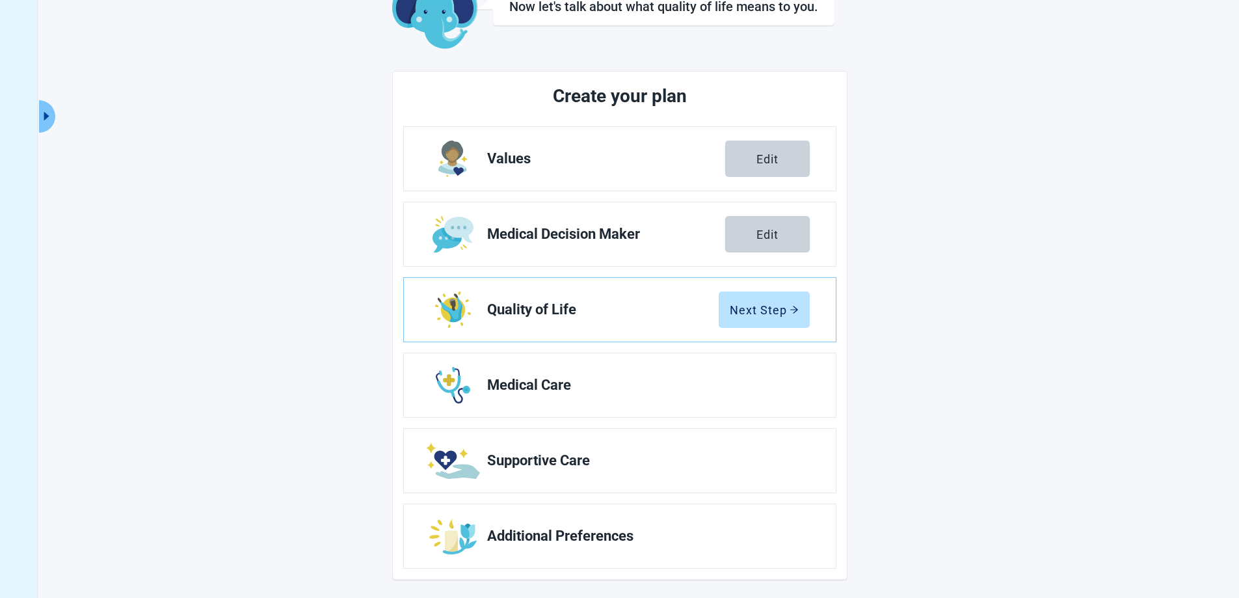
scroll to position [94, 0]
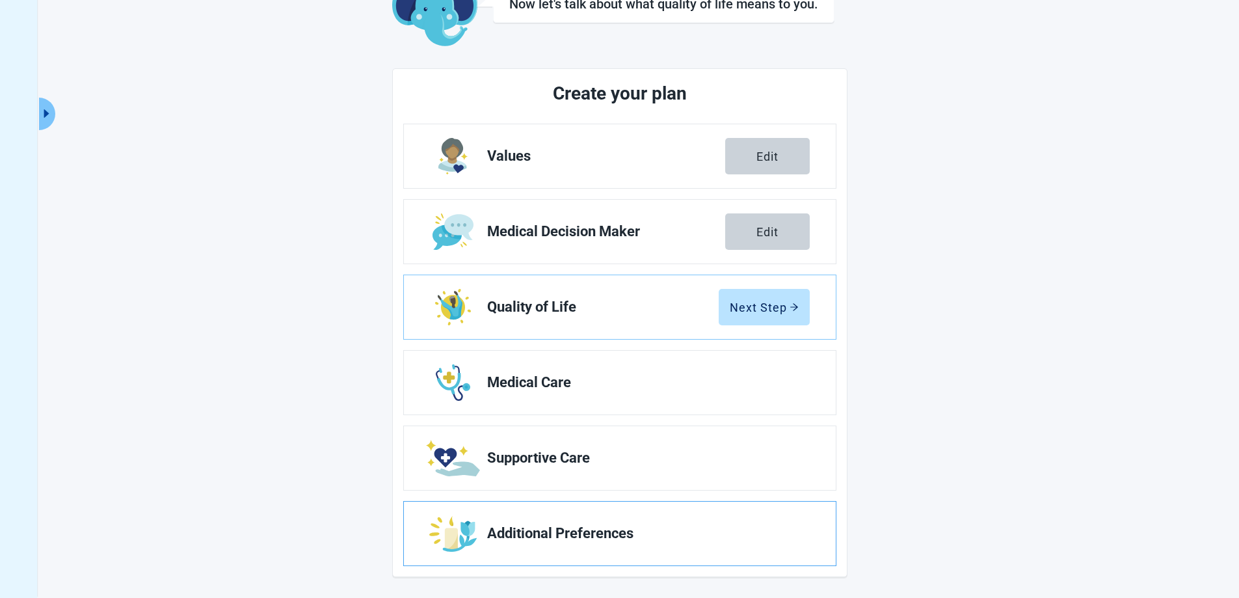
click at [531, 528] on span "Additional Preferences" at bounding box center [643, 533] width 312 height 16
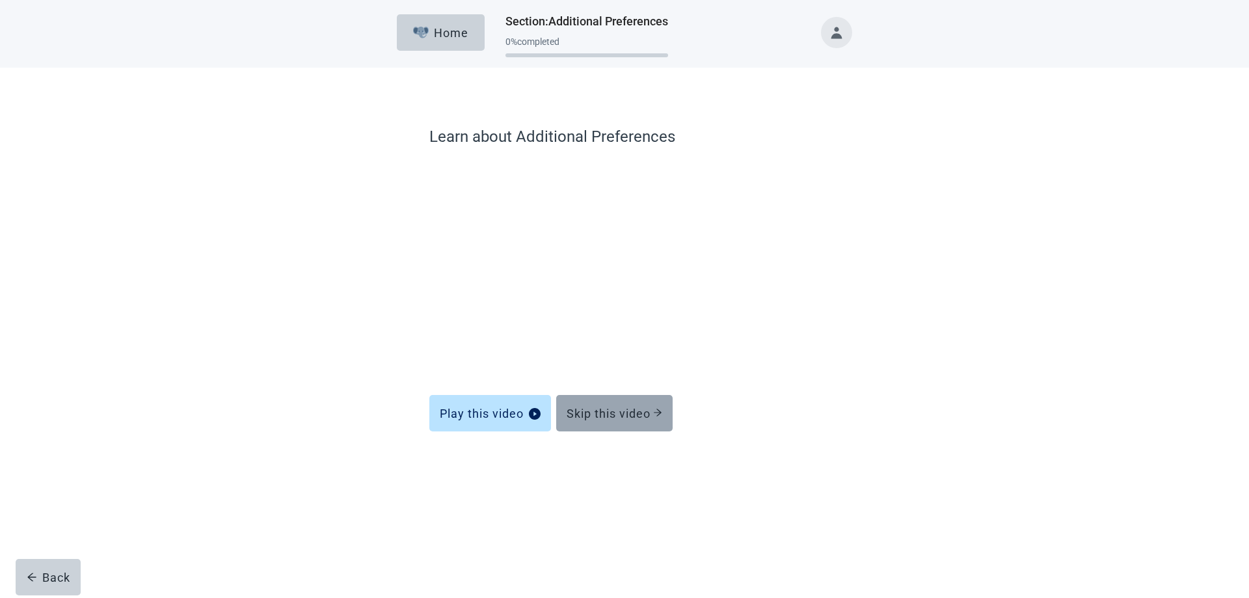
click at [603, 412] on div "Skip this video" at bounding box center [614, 412] width 96 height 13
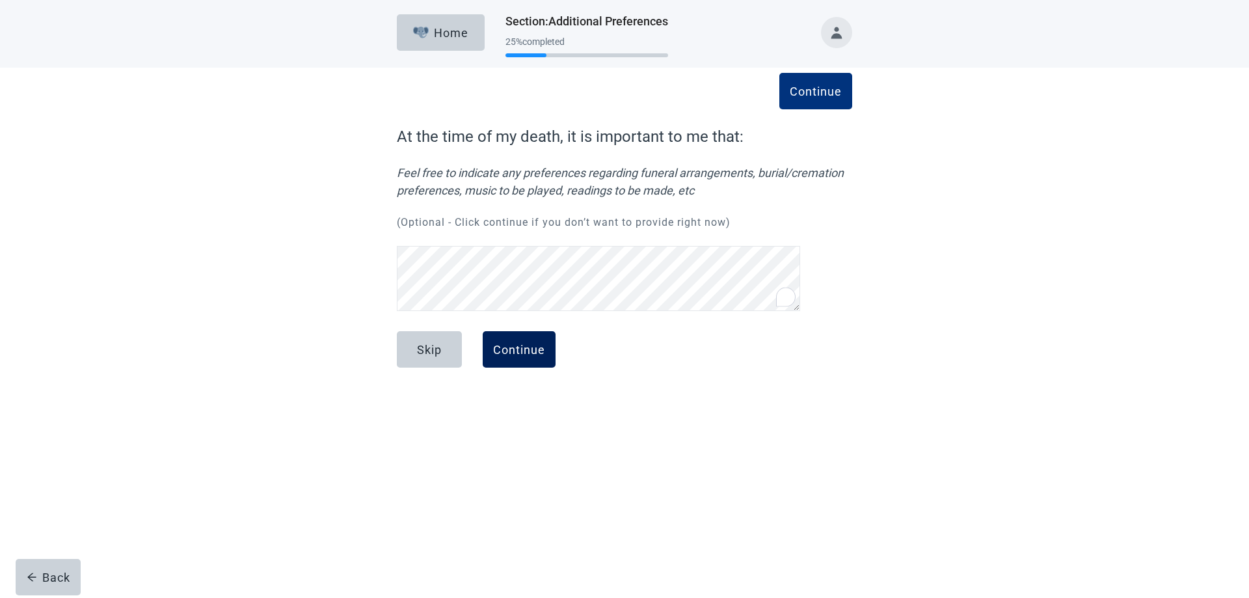
click at [519, 343] on div "Continue" at bounding box center [519, 349] width 52 height 13
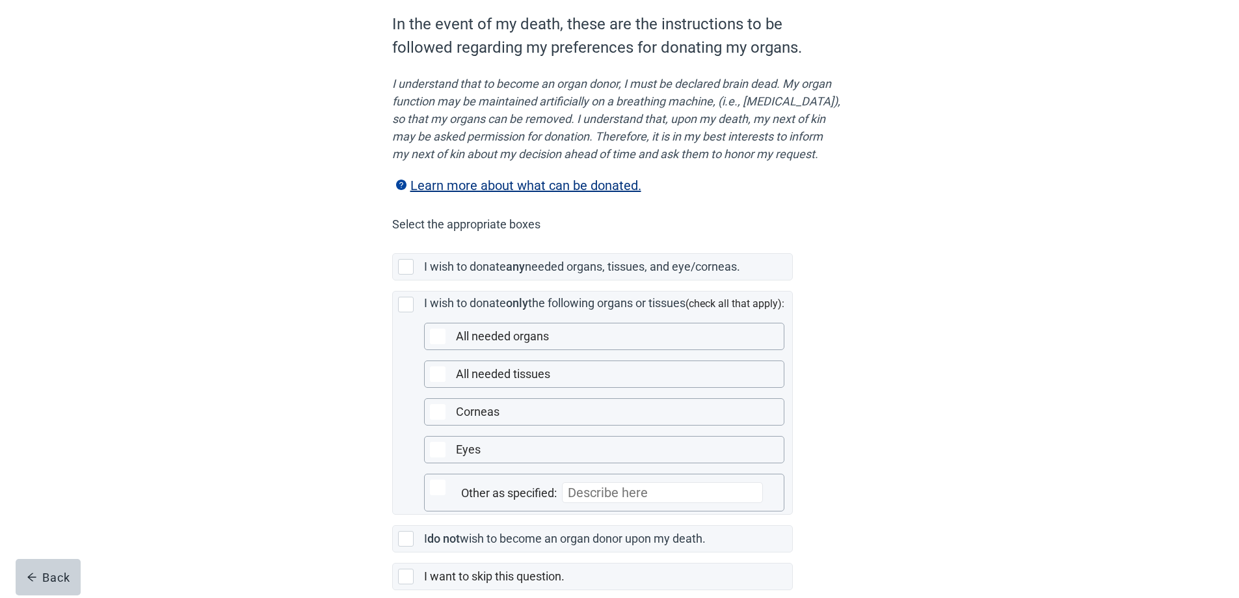
scroll to position [130, 0]
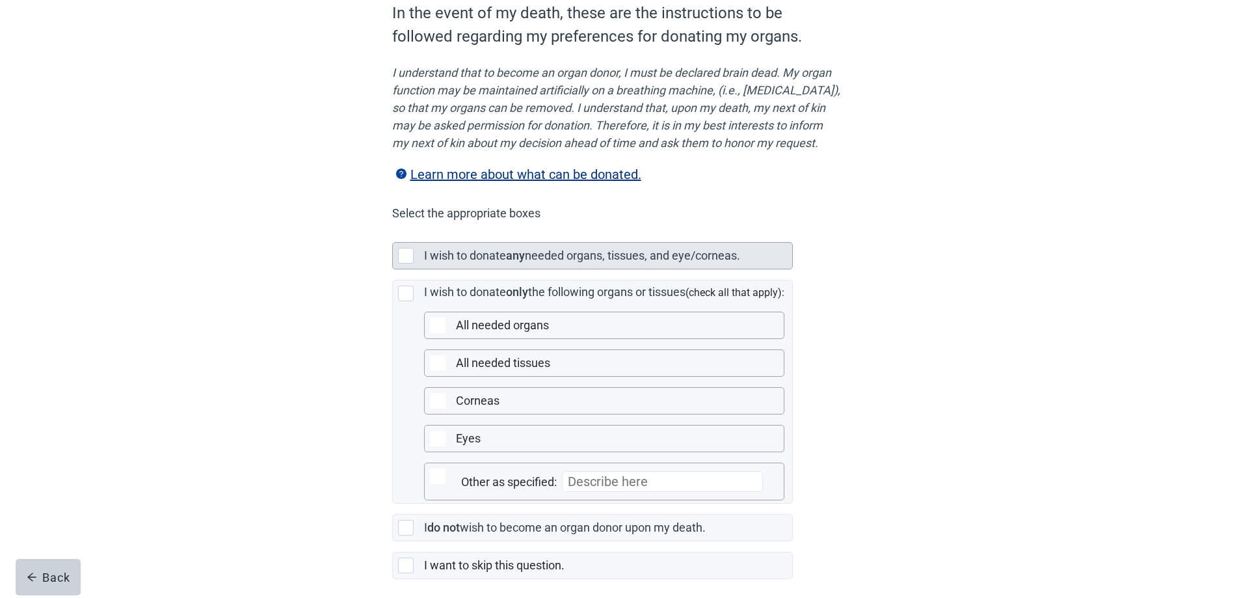
click at [404, 263] on div "Main content" at bounding box center [406, 256] width 16 height 16
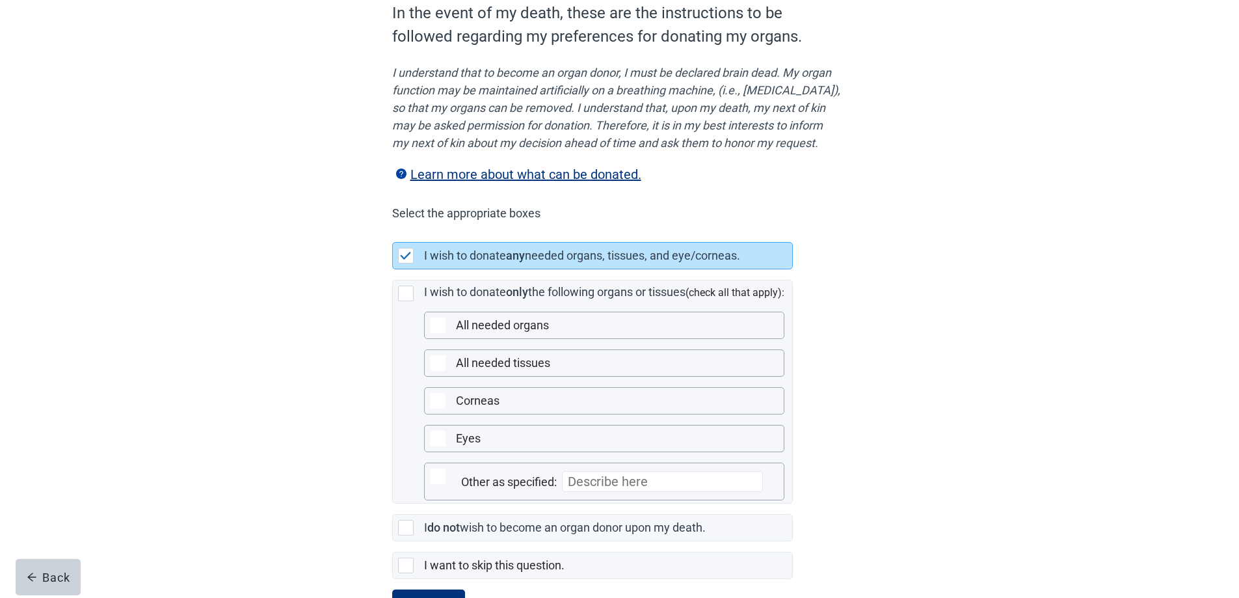
scroll to position [204, 0]
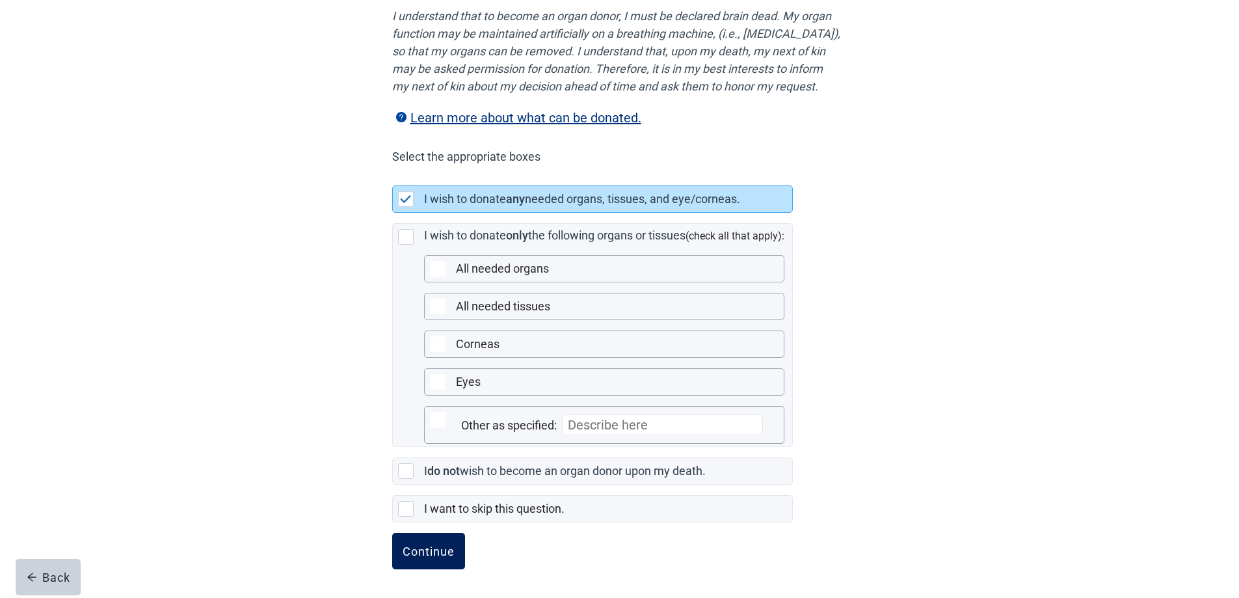
click at [429, 545] on div "Continue" at bounding box center [429, 550] width 52 height 13
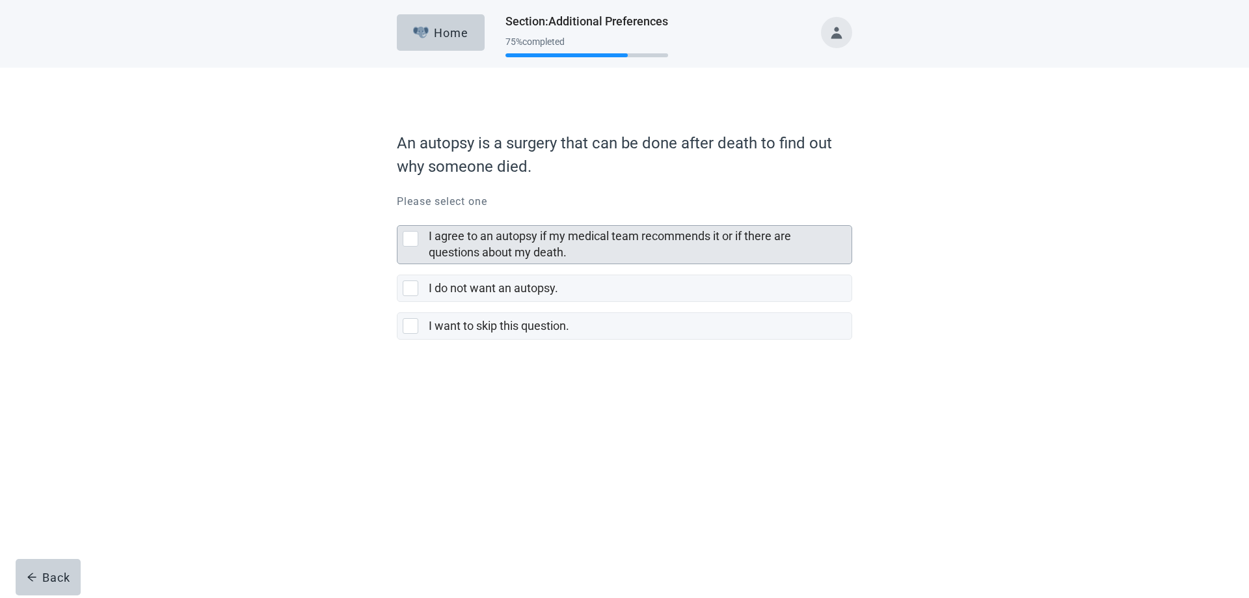
click at [408, 239] on div "I agree to an autopsy if my medical team recommends it or if there are question…" at bounding box center [411, 239] width 16 height 16
click at [397, 215] on input "I agree to an autopsy if my medical team recommends it or if there are question…" at bounding box center [397, 215] width 1 height 1
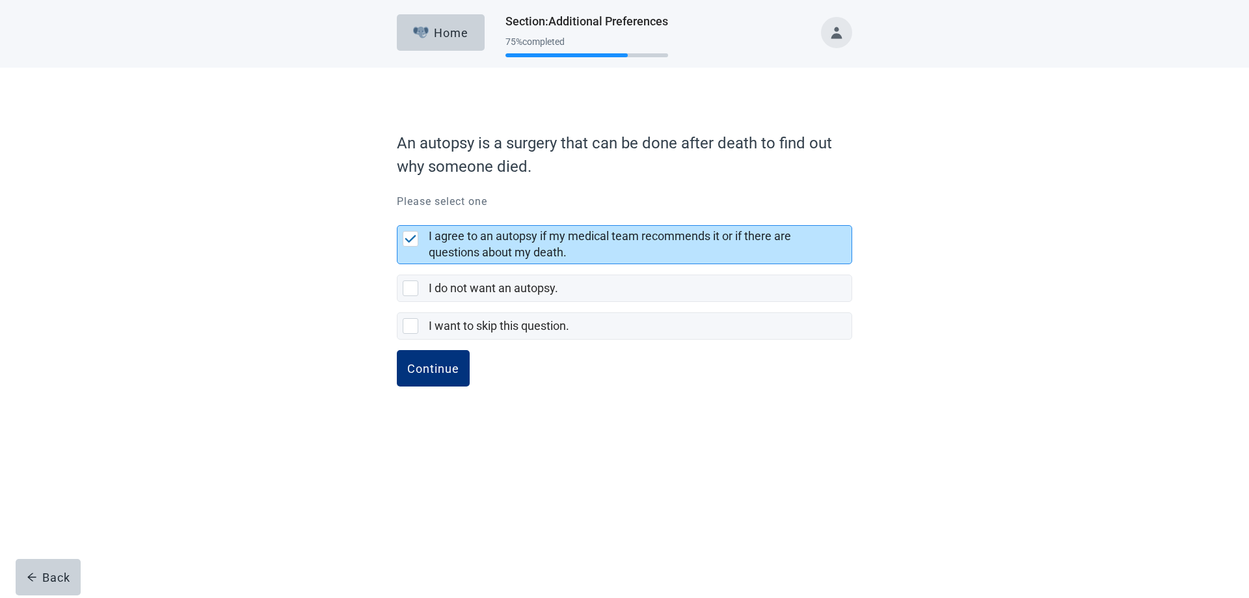
click at [411, 234] on div "I agree to an autopsy if my medical team recommends it or if there are question…" at bounding box center [411, 239] width 16 height 16
click at [397, 215] on input "I agree to an autopsy if my medical team recommends it or if there are question…" at bounding box center [397, 215] width 1 height 1
checkbox input "true"
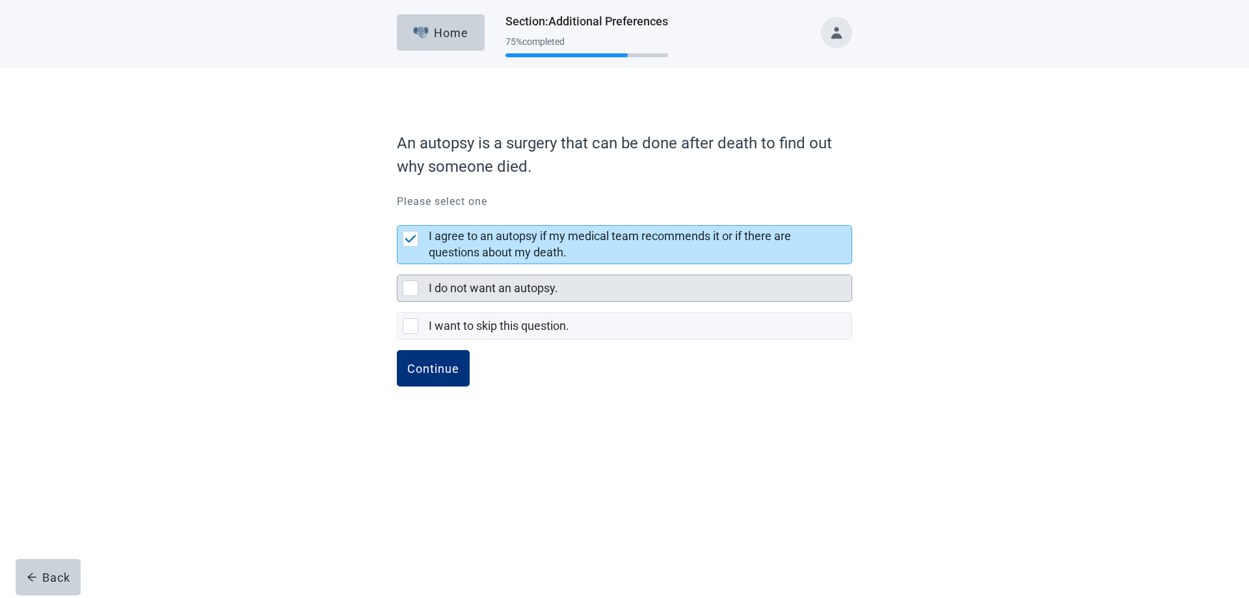
click at [413, 285] on div "I do not want an autopsy., checkbox, not selected" at bounding box center [411, 288] width 16 height 16
click at [397, 265] on input "I do not want an autopsy." at bounding box center [397, 264] width 1 height 1
checkbox input "true"
checkbox input "false"
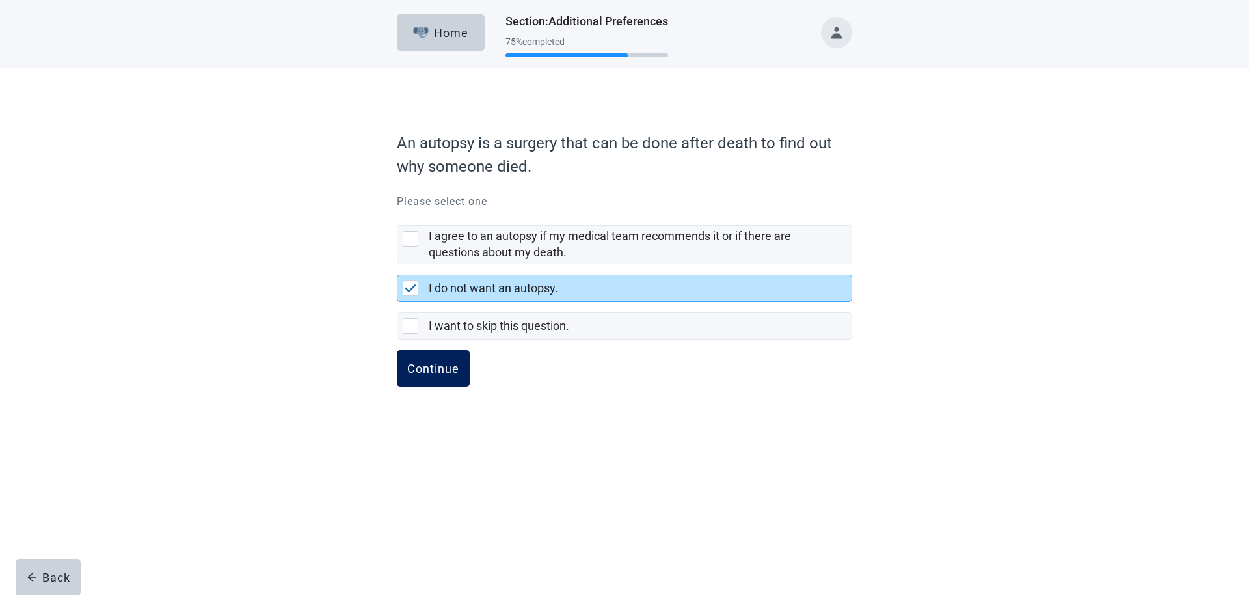
click at [417, 367] on div "Continue" at bounding box center [433, 368] width 52 height 13
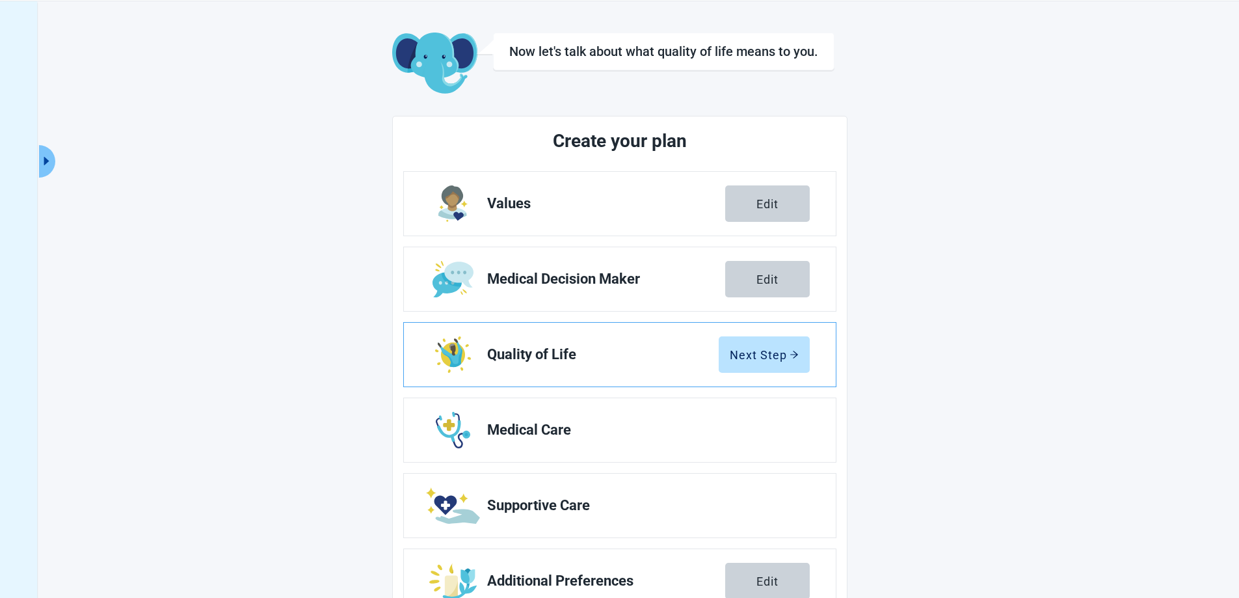
scroll to position [94, 0]
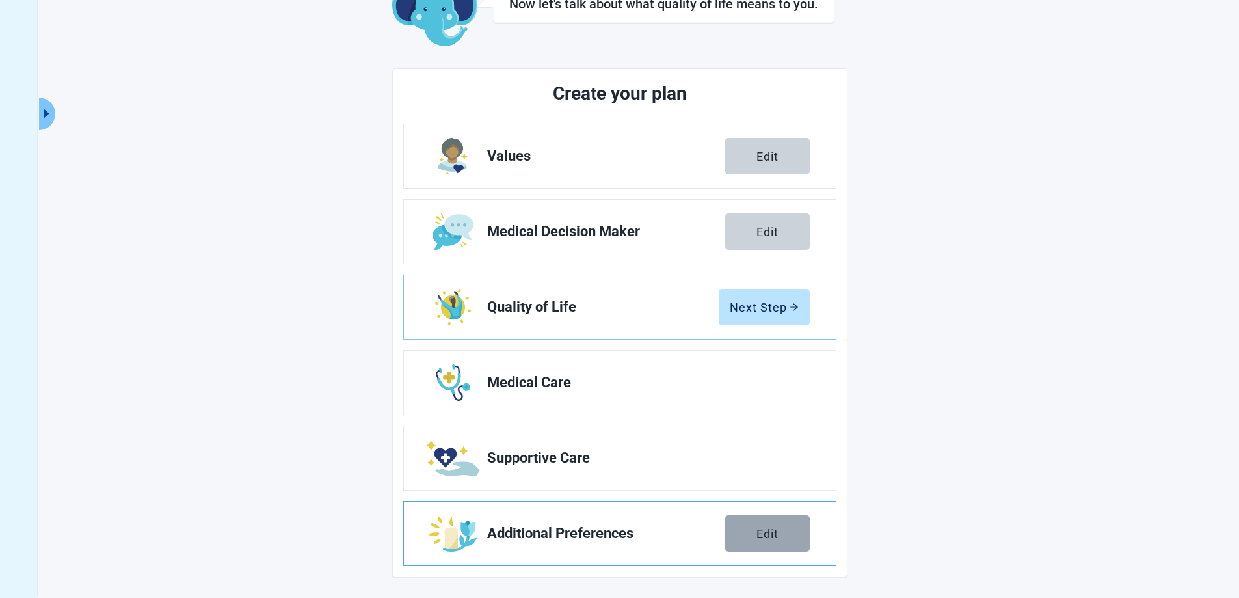
click at [780, 536] on button "Edit" at bounding box center [767, 533] width 85 height 36
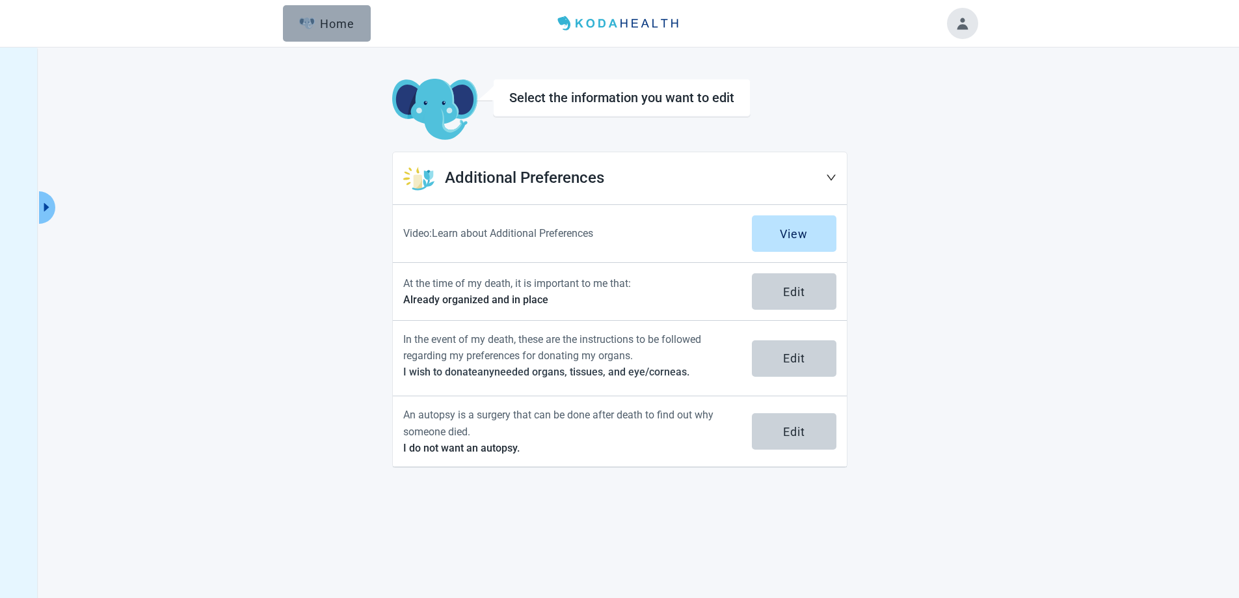
click at [332, 18] on div "Home" at bounding box center [327, 23] width 56 height 13
